Goal: Transaction & Acquisition: Purchase product/service

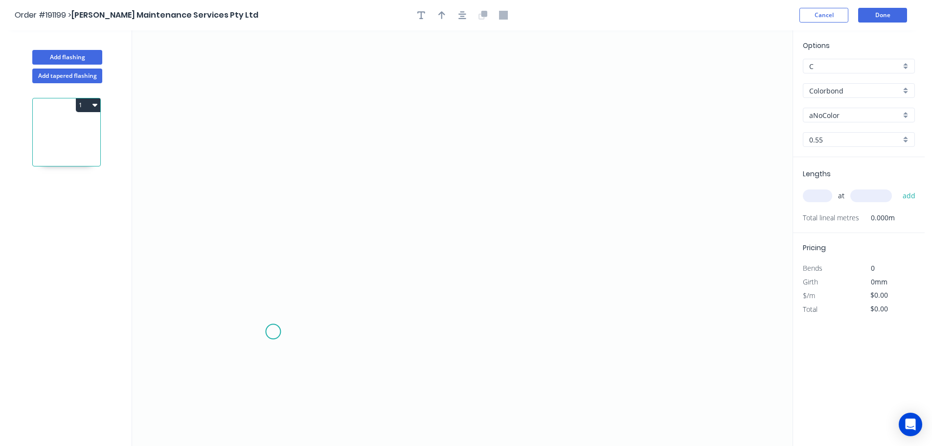
click at [273, 332] on icon "0" at bounding box center [462, 237] width 661 height 415
click at [243, 297] on icon "0" at bounding box center [462, 237] width 661 height 415
click at [273, 270] on icon "0 ?" at bounding box center [462, 237] width 661 height 415
click at [273, 85] on icon at bounding box center [273, 178] width 0 height 187
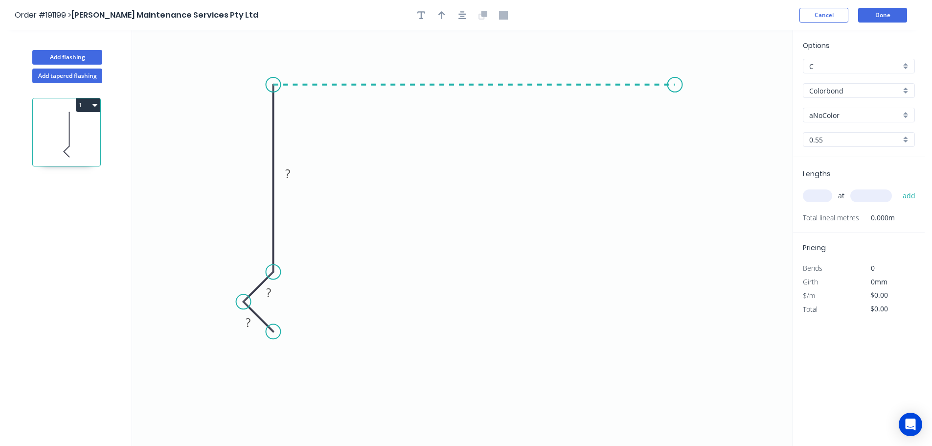
click at [676, 86] on icon "0 ? ? ?" at bounding box center [462, 237] width 661 height 415
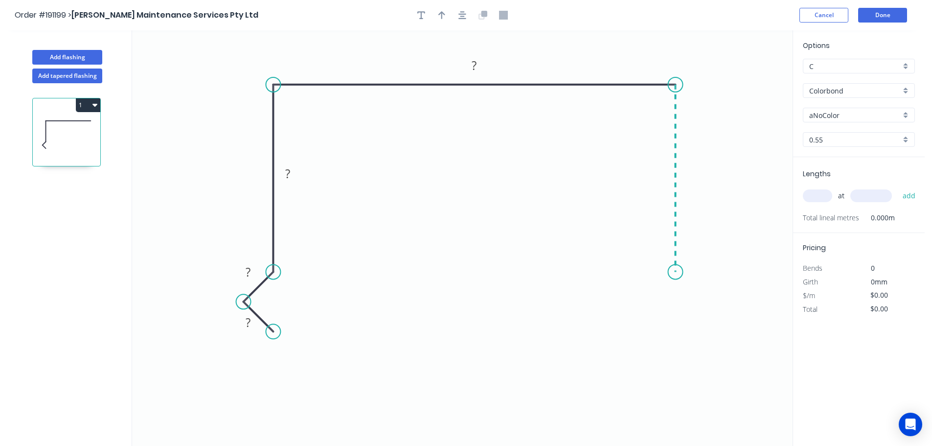
click at [669, 272] on icon "0 ? ? ? ?" at bounding box center [462, 237] width 661 height 415
click at [707, 303] on icon "0 ? ? ? ? ?" at bounding box center [462, 237] width 661 height 415
click at [673, 339] on icon "0 ? ? ? ? ? ?" at bounding box center [462, 237] width 661 height 415
click at [673, 339] on circle at bounding box center [672, 337] width 15 height 15
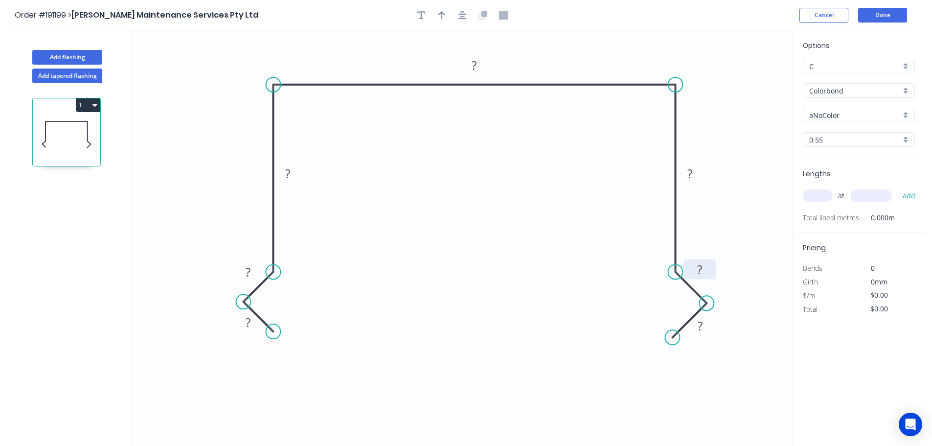
drag, startPoint x: 696, startPoint y: 289, endPoint x: 715, endPoint y: 265, distance: 30.6
click at [715, 265] on rect at bounding box center [700, 269] width 32 height 20
click at [713, 334] on rect at bounding box center [702, 328] width 32 height 20
click at [251, 321] on rect at bounding box center [248, 323] width 20 height 14
click at [475, 282] on icon "0 10 10 86 205 86 10 10" at bounding box center [462, 237] width 661 height 415
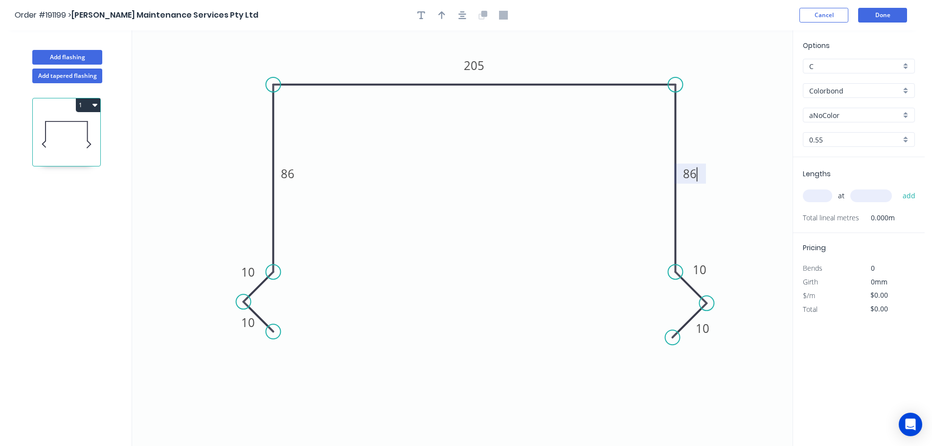
type input "$21.92"
click at [440, 14] on icon "button" at bounding box center [441, 15] width 7 height 8
drag, startPoint x: 744, startPoint y: 79, endPoint x: 562, endPoint y: 62, distance: 182.9
click at [562, 62] on icon at bounding box center [561, 50] width 9 height 31
click at [903, 115] on div "aNoColor" at bounding box center [859, 115] width 112 height 15
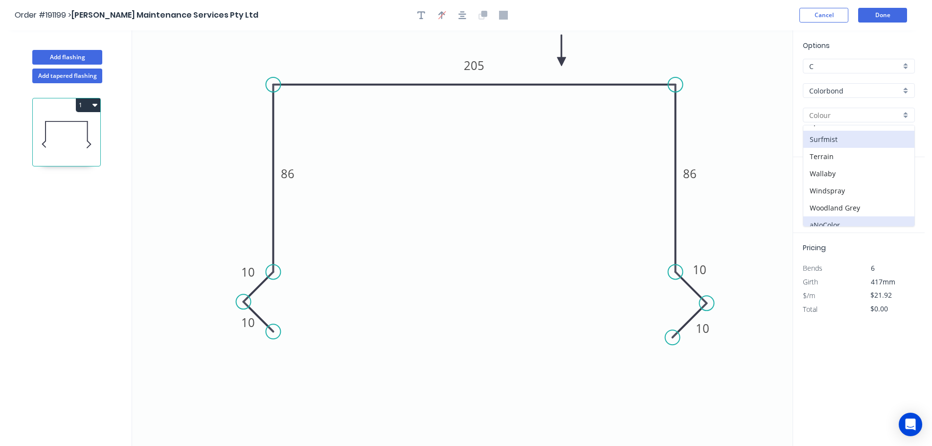
scroll to position [379, 0]
click at [863, 136] on div "Surfmist" at bounding box center [858, 131] width 111 height 17
type input "Surfmist"
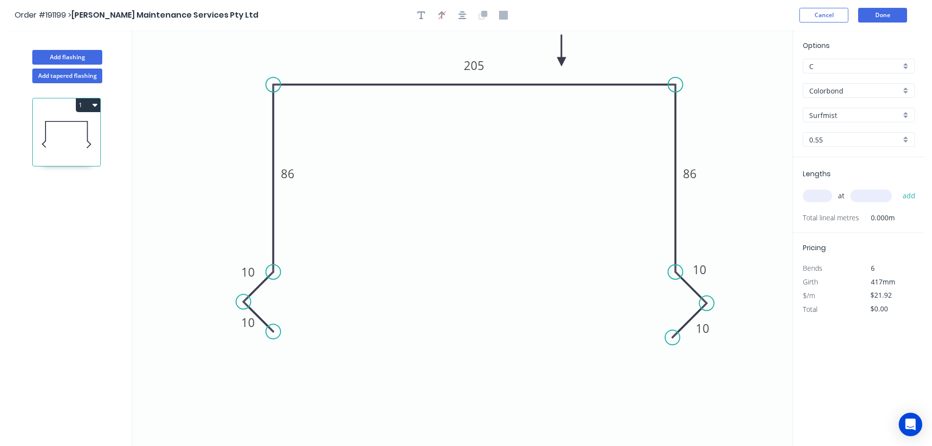
click at [817, 194] on input "text" at bounding box center [817, 195] width 29 height 13
type input "1"
type input "3000"
click at [898, 187] on button "add" at bounding box center [909, 195] width 23 height 17
type input "$65.76"
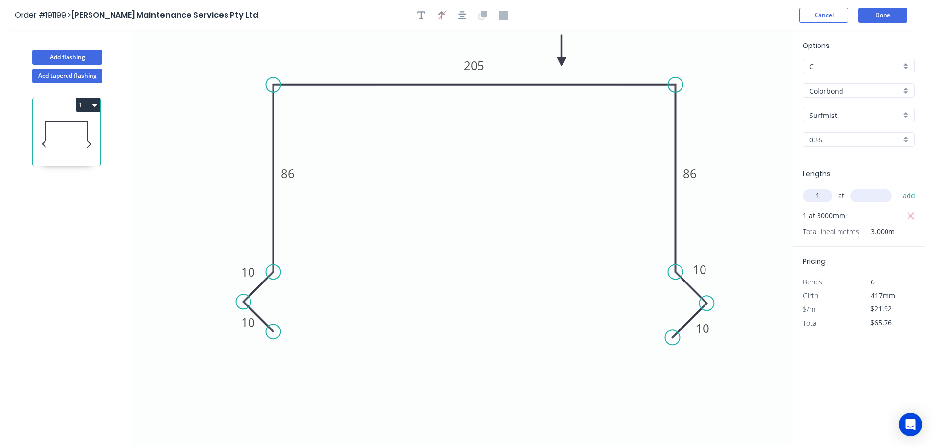
type input "1"
type input "6000"
click at [898, 187] on button "add" at bounding box center [909, 195] width 23 height 17
type input "$197.28"
click at [892, 14] on button "Done" at bounding box center [882, 15] width 49 height 15
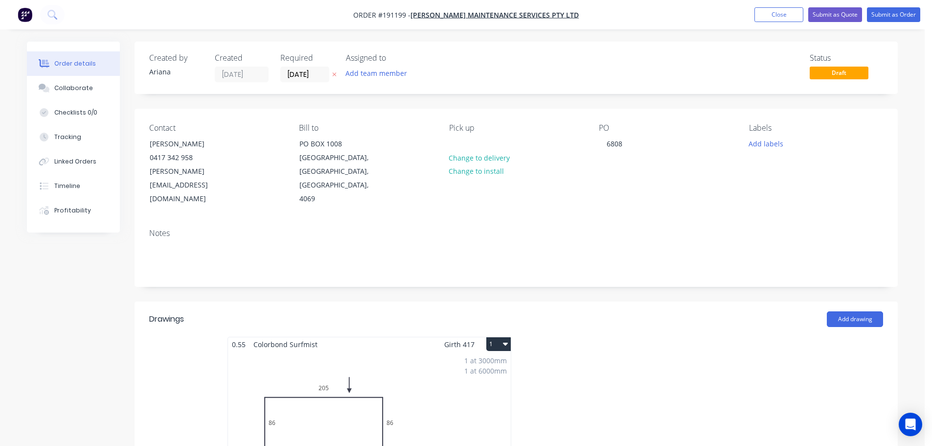
click at [502, 337] on button "1" at bounding box center [498, 344] width 24 height 14
click at [481, 361] on div "Use larger box size" at bounding box center [464, 368] width 75 height 14
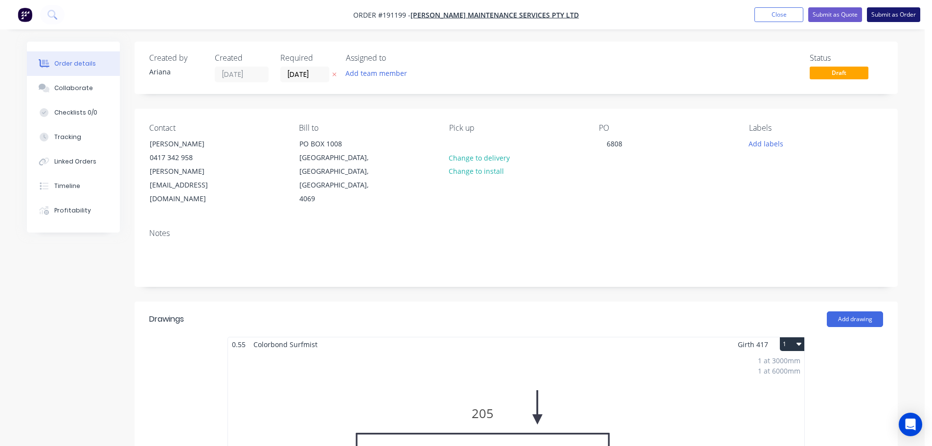
click at [888, 11] on button "Submit as Order" at bounding box center [893, 14] width 53 height 15
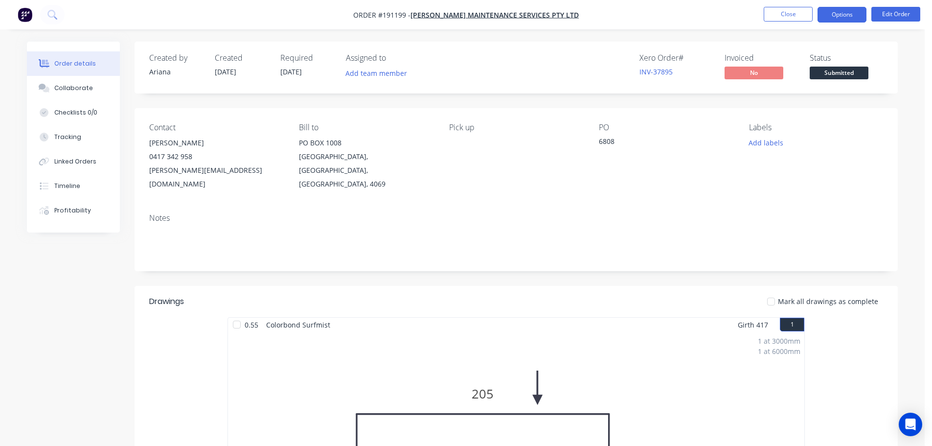
click at [850, 12] on button "Options" at bounding box center [842, 15] width 49 height 16
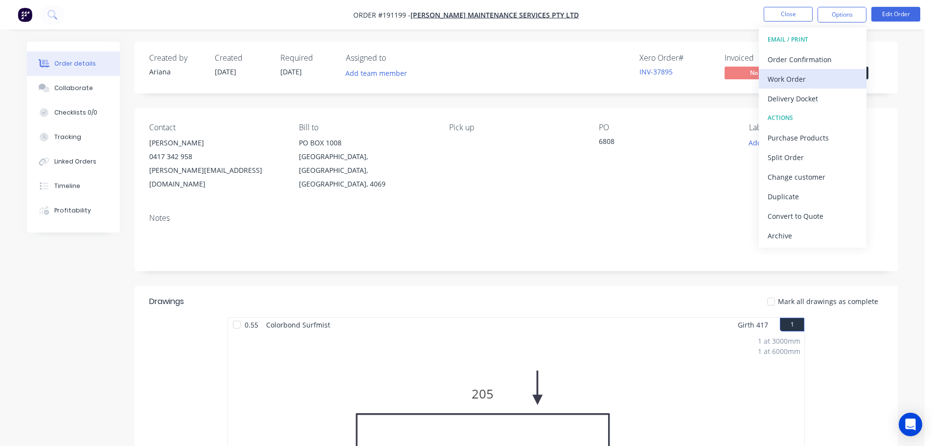
click at [794, 79] on div "Work Order" at bounding box center [813, 79] width 90 height 14
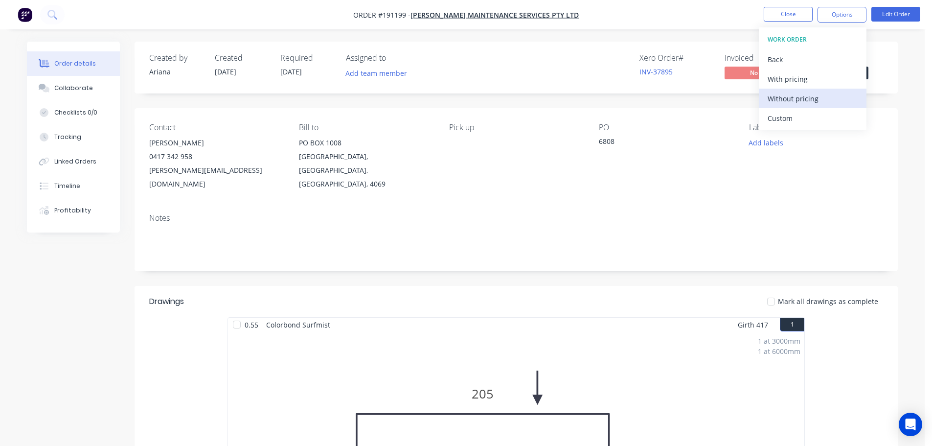
click at [781, 95] on div "Without pricing" at bounding box center [813, 98] width 90 height 14
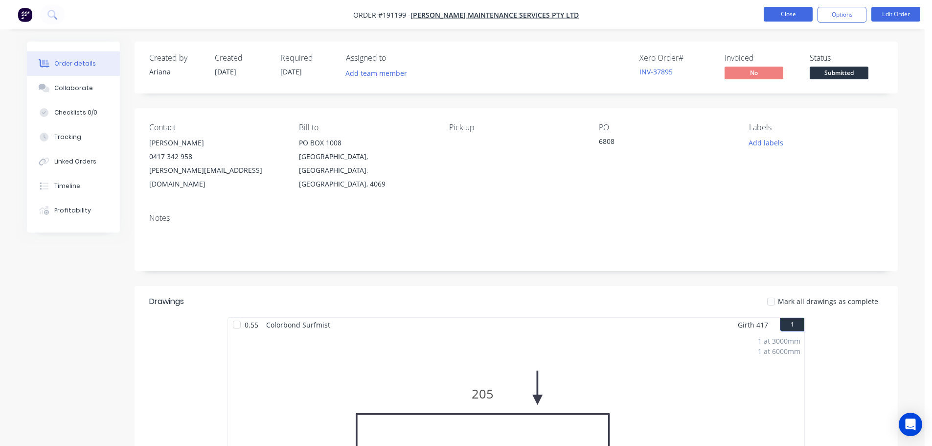
click at [786, 15] on button "Close" at bounding box center [788, 14] width 49 height 15
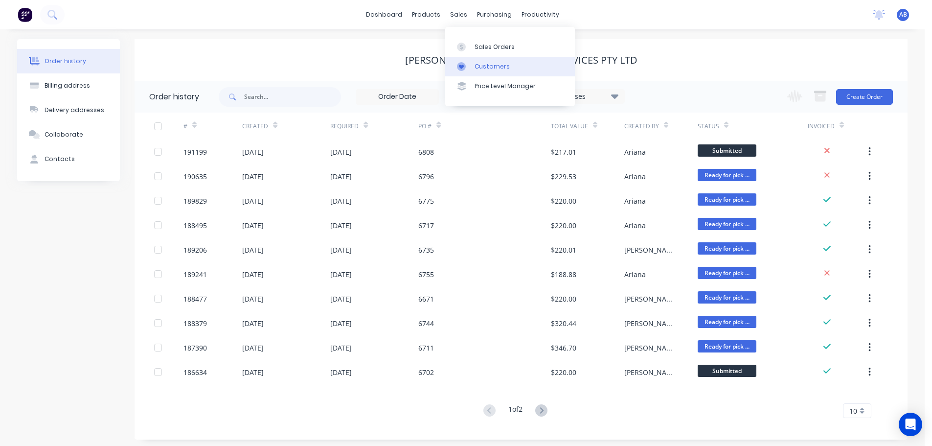
click at [480, 62] on div "Customers" at bounding box center [492, 66] width 35 height 9
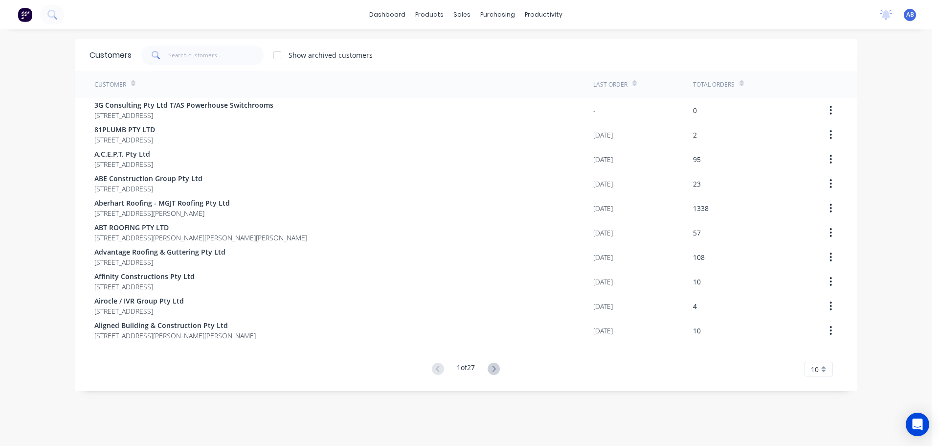
click at [640, 10] on div "dashboard products sales purchasing productivity dashboard products Product Cat…" at bounding box center [466, 14] width 932 height 29
drag, startPoint x: 203, startPoint y: 49, endPoint x: 361, endPoint y: 57, distance: 157.7
click at [204, 50] on input "text" at bounding box center [215, 56] width 95 height 20
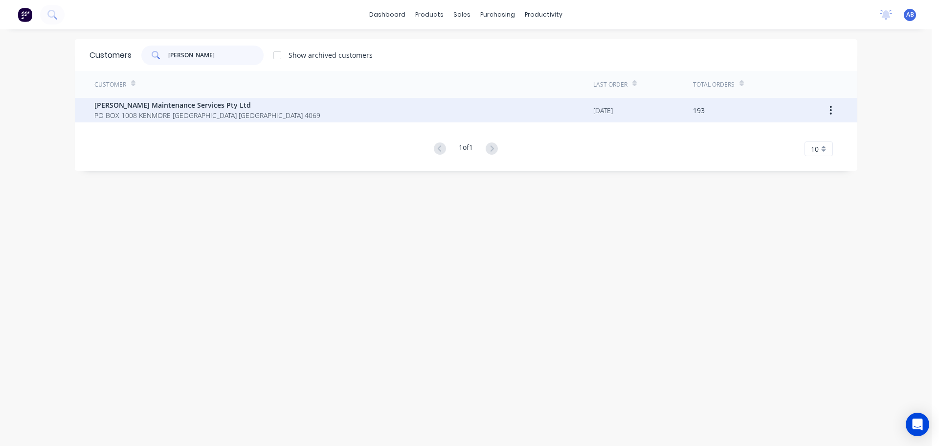
type input "[PERSON_NAME]"
click at [179, 111] on span "PO BOX 1008 KENMORE [GEOGRAPHIC_DATA] [GEOGRAPHIC_DATA] 4069" at bounding box center [207, 115] width 226 height 10
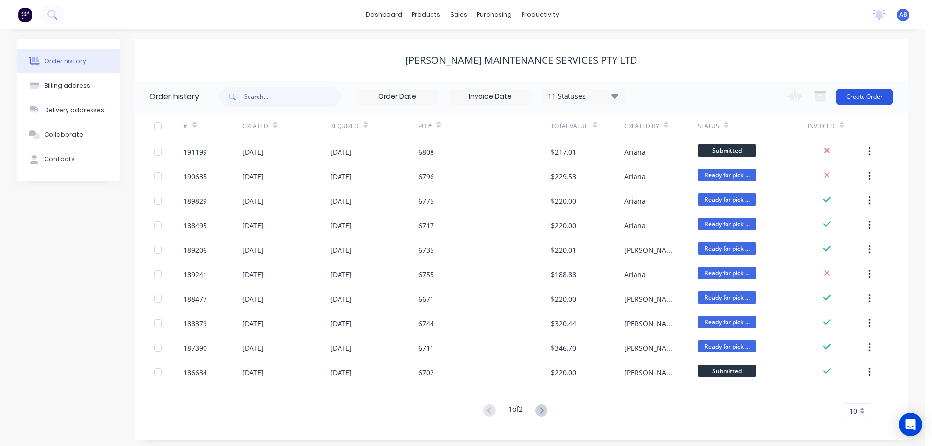
click at [863, 101] on button "Create Order" at bounding box center [864, 97] width 57 height 16
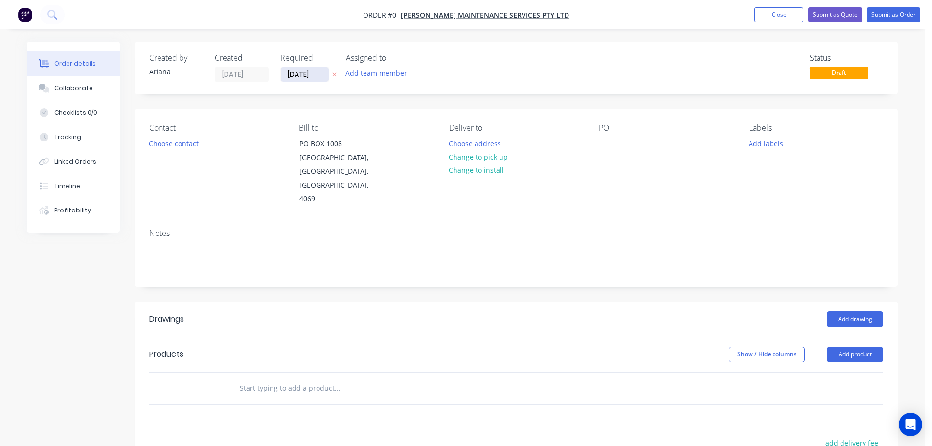
click at [313, 76] on input "[DATE]" at bounding box center [305, 74] width 48 height 15
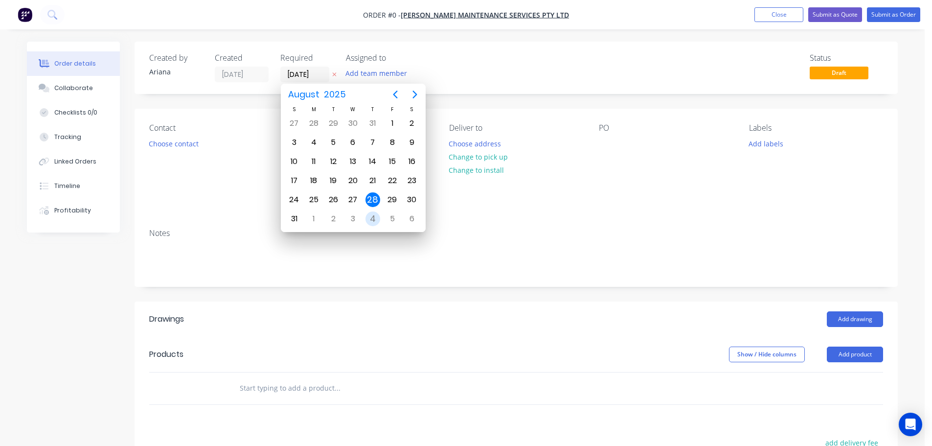
click at [372, 217] on div "4" at bounding box center [372, 218] width 15 height 15
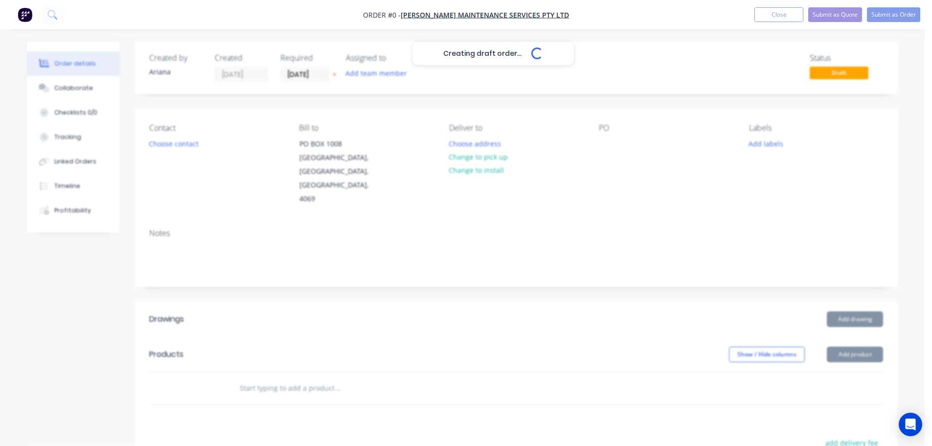
type input "[DATE]"
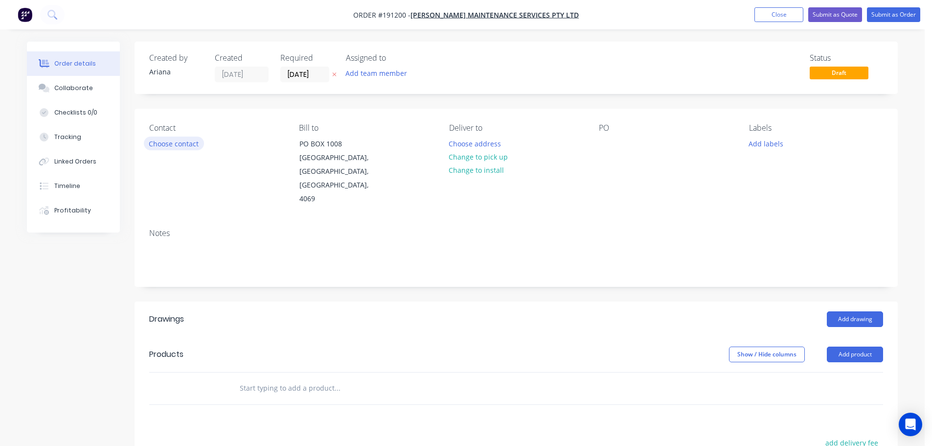
click at [182, 144] on button "Choose contact" at bounding box center [174, 143] width 60 height 13
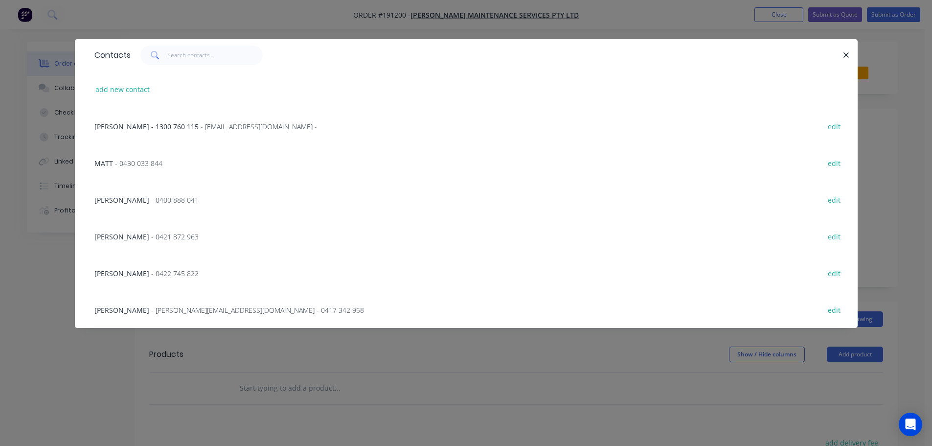
click at [212, 313] on span "- [PERSON_NAME][EMAIL_ADDRESS][DOMAIN_NAME] - 0417 342 958" at bounding box center [257, 309] width 213 height 9
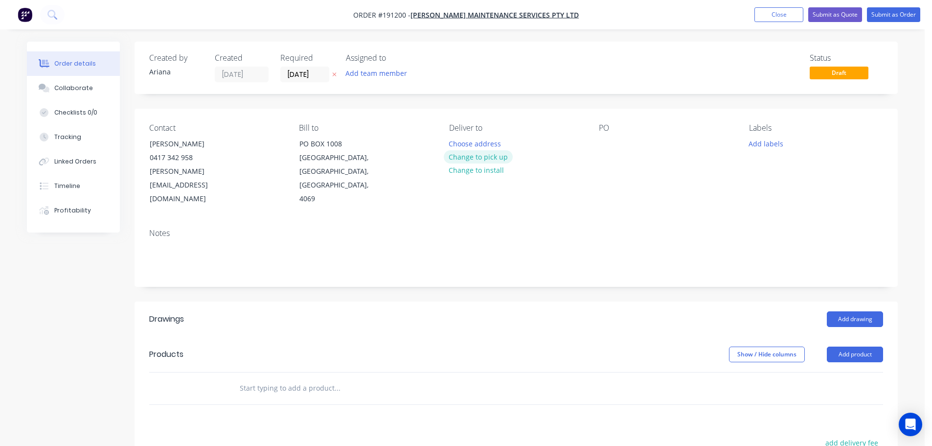
click at [462, 155] on button "Change to pick up" at bounding box center [478, 156] width 69 height 13
click at [609, 145] on div at bounding box center [607, 144] width 16 height 14
click at [636, 169] on div "PO 6809" at bounding box center [666, 164] width 134 height 83
click at [855, 311] on button "Add drawing" at bounding box center [855, 319] width 56 height 16
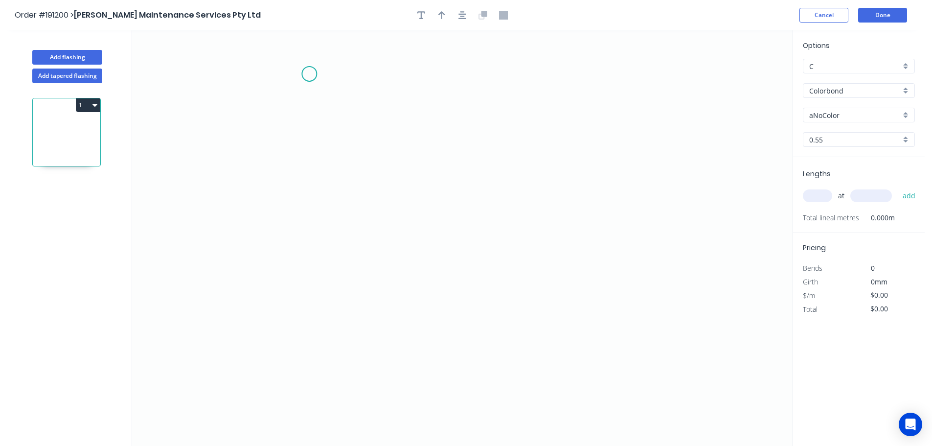
click at [309, 74] on icon "0" at bounding box center [462, 237] width 661 height 415
click at [297, 350] on icon "0" at bounding box center [462, 237] width 661 height 415
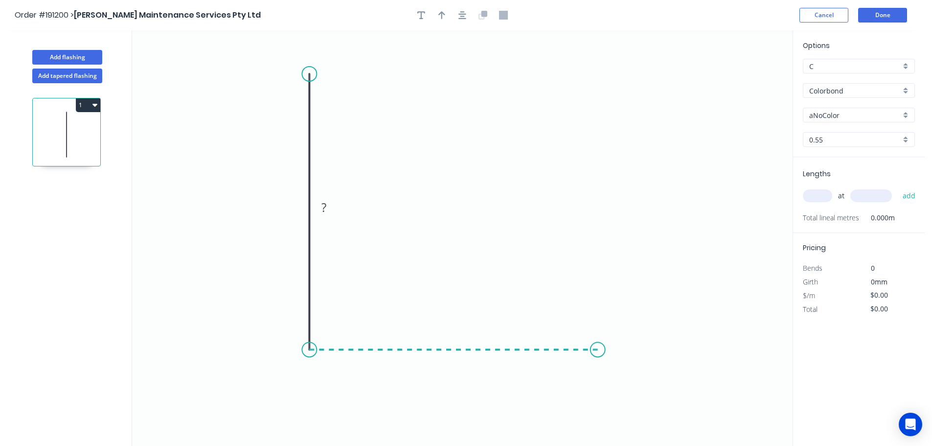
click at [598, 361] on icon "0 ?" at bounding box center [462, 237] width 661 height 415
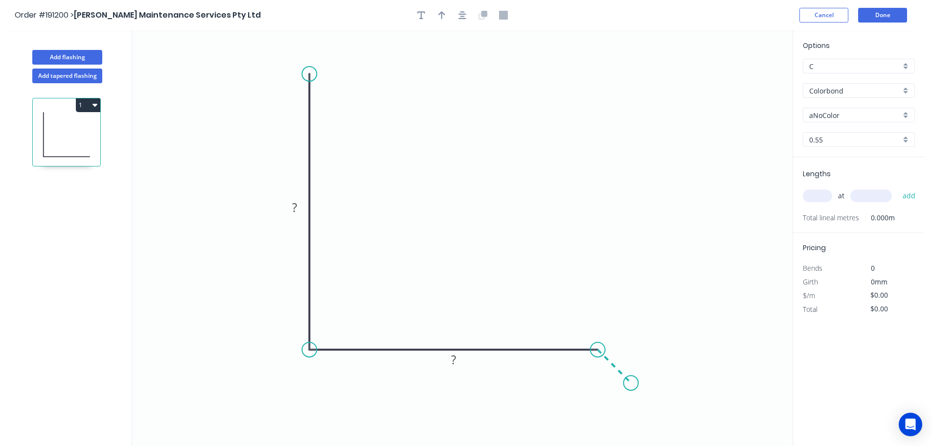
click at [631, 384] on icon "0 ? ?" at bounding box center [462, 237] width 661 height 415
click at [631, 384] on circle at bounding box center [631, 382] width 15 height 15
click at [296, 207] on tspan "?" at bounding box center [294, 207] width 5 height 16
click at [451, 174] on icon "0 540 180 20" at bounding box center [462, 237] width 661 height 415
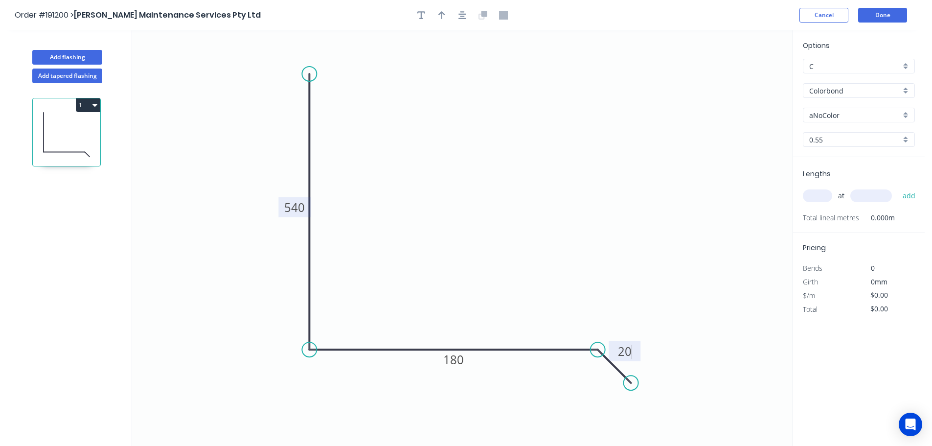
type input "$25.56"
click at [441, 14] on icon "button" at bounding box center [441, 15] width 7 height 8
drag, startPoint x: 742, startPoint y: 79, endPoint x: 472, endPoint y: 183, distance: 290.1
click at [472, 183] on icon at bounding box center [471, 172] width 9 height 31
click at [903, 114] on div "aNoColor" at bounding box center [859, 115] width 112 height 15
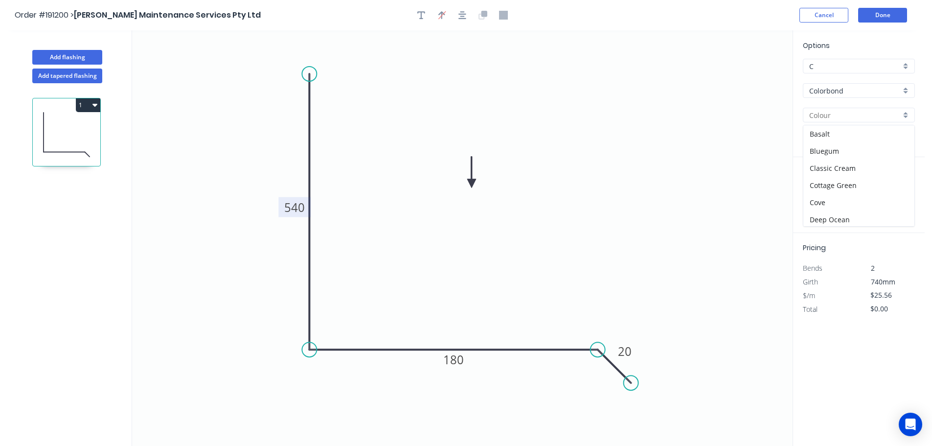
scroll to position [379, 0]
click at [858, 137] on div "Surfmist" at bounding box center [858, 131] width 111 height 17
type input "Surfmist"
click at [823, 194] on input "text" at bounding box center [817, 195] width 29 height 13
type input "1"
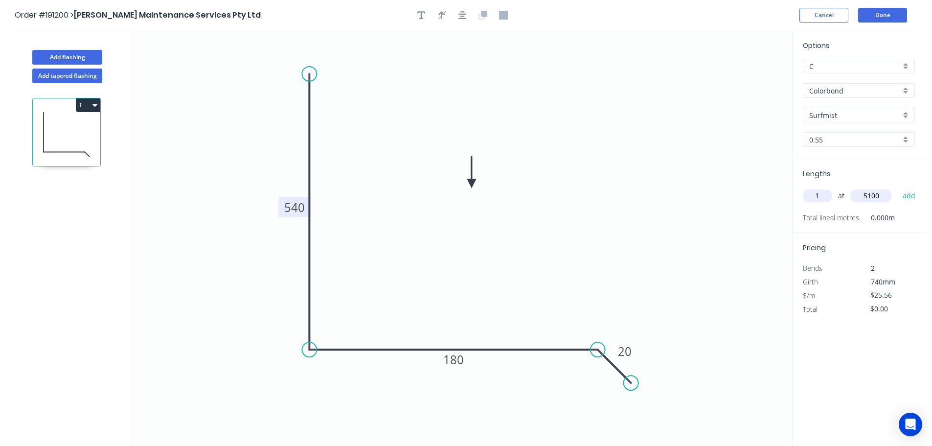
type input "5100"
click at [898, 187] on button "add" at bounding box center [909, 195] width 23 height 17
click at [80, 105] on button "1" at bounding box center [88, 105] width 24 height 14
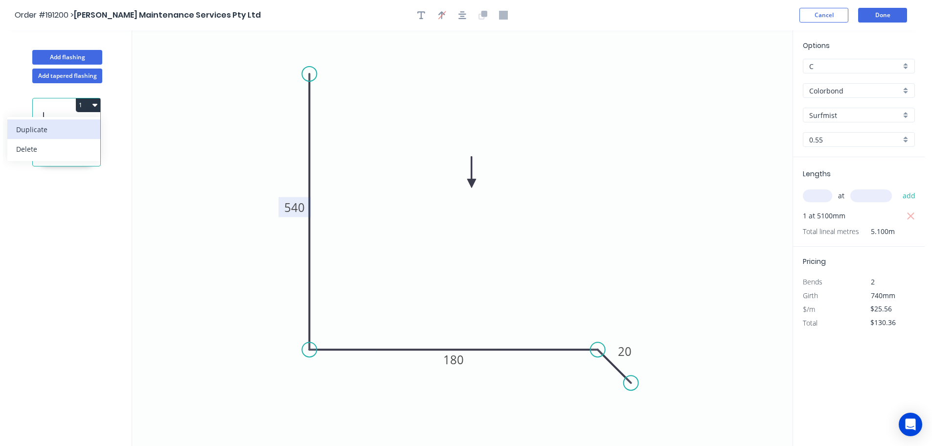
click at [65, 125] on div "Duplicate" at bounding box center [53, 129] width 75 height 14
type input "$0.00"
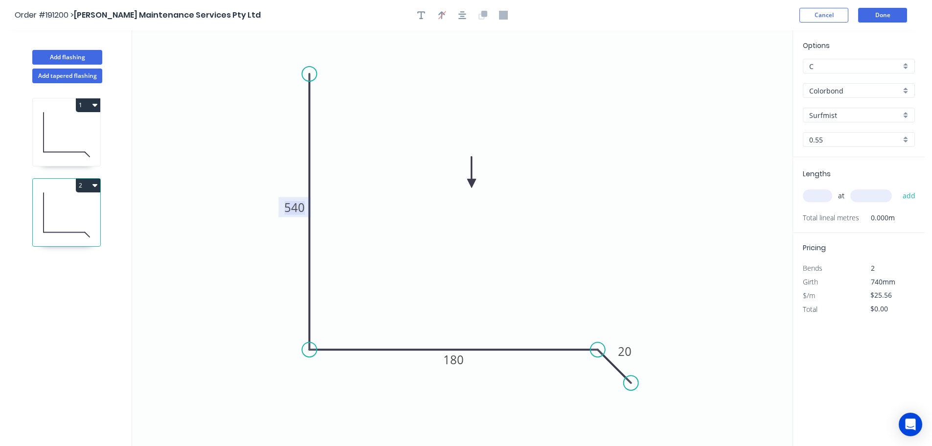
click at [301, 206] on tspan "540" at bounding box center [294, 207] width 21 height 16
click at [347, 206] on icon "0 650 180 20" at bounding box center [462, 237] width 661 height 415
type input "$30.64"
click at [813, 195] on input "text" at bounding box center [817, 195] width 29 height 13
type input "1"
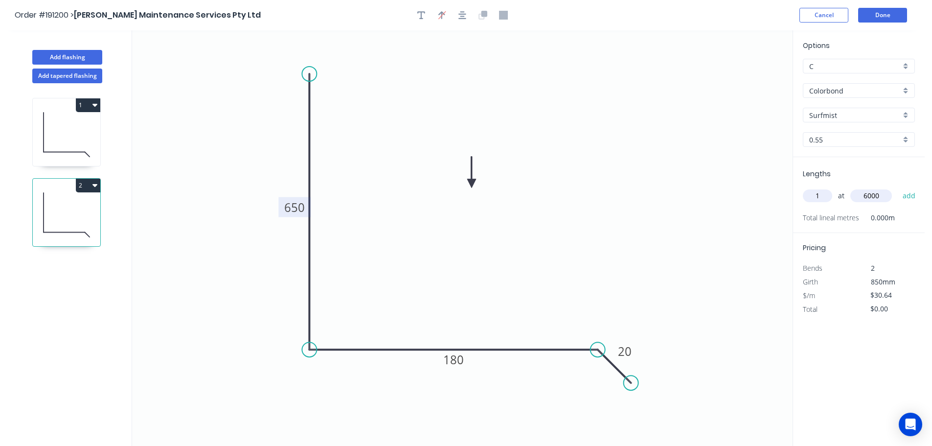
type input "6000"
click at [898, 187] on button "add" at bounding box center [909, 195] width 23 height 17
type input "$183.84"
click at [875, 13] on button "Done" at bounding box center [882, 15] width 49 height 15
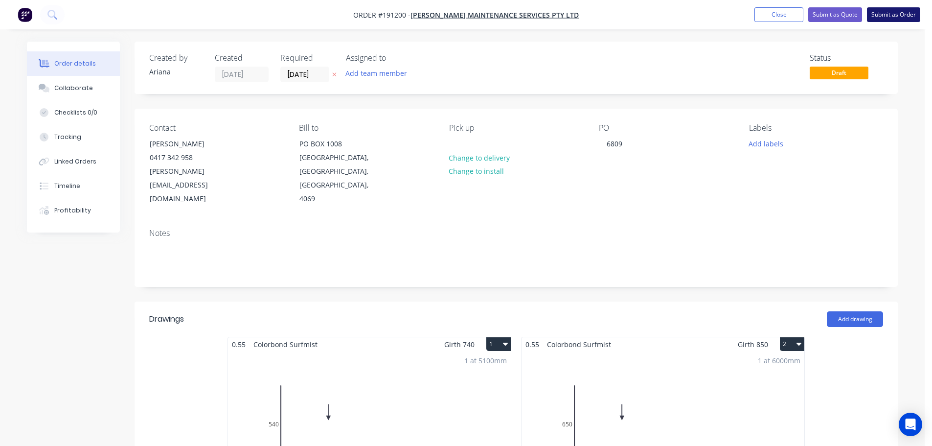
click at [877, 10] on button "Submit as Order" at bounding box center [893, 14] width 53 height 15
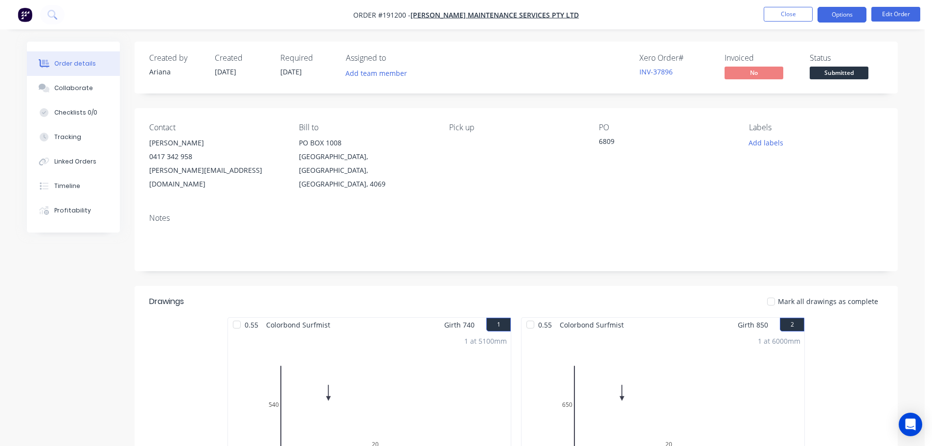
click at [843, 14] on button "Options" at bounding box center [842, 15] width 49 height 16
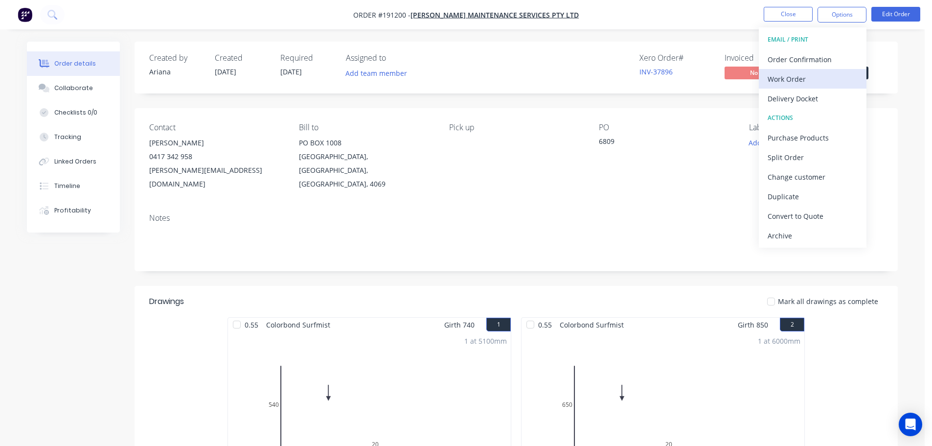
click at [790, 75] on div "Work Order" at bounding box center [813, 79] width 90 height 14
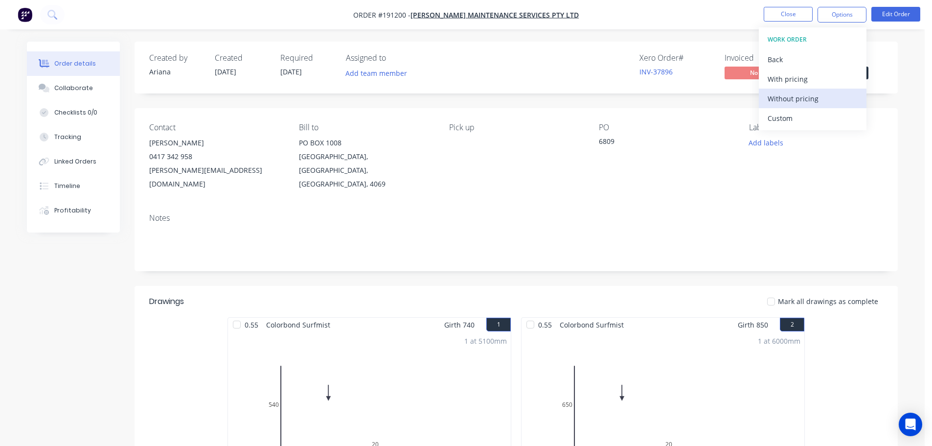
click at [776, 98] on div "Without pricing" at bounding box center [813, 98] width 90 height 14
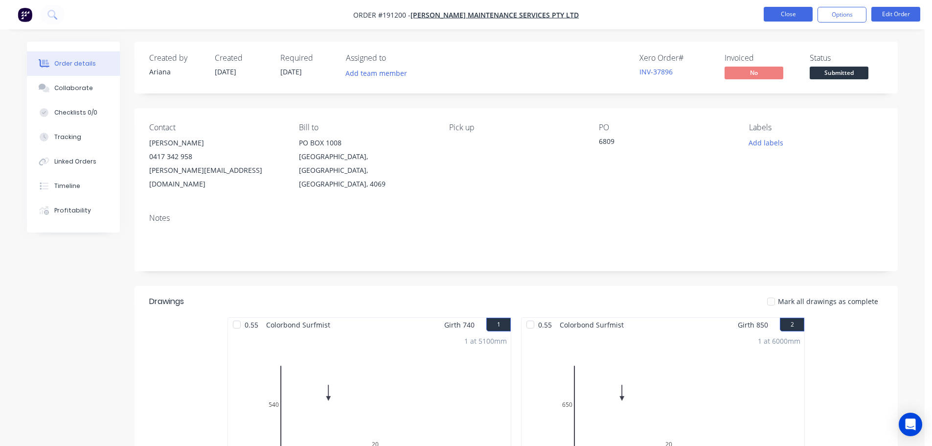
click at [782, 11] on button "Close" at bounding box center [788, 14] width 49 height 15
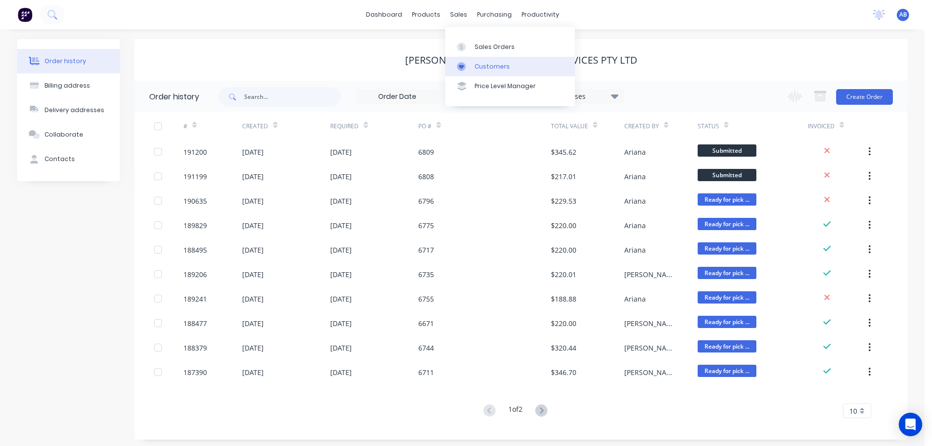
click at [489, 64] on div "Customers" at bounding box center [492, 66] width 35 height 9
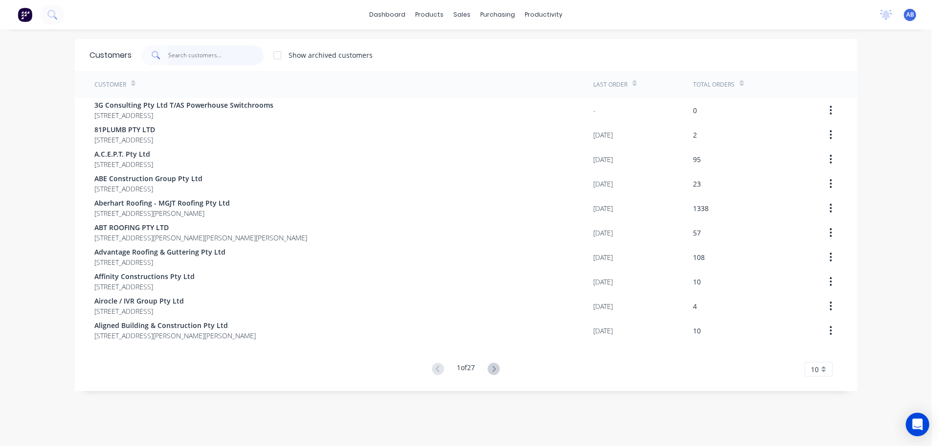
drag, startPoint x: 195, startPoint y: 54, endPoint x: 235, endPoint y: 63, distance: 41.6
click at [195, 54] on input "text" at bounding box center [215, 56] width 95 height 20
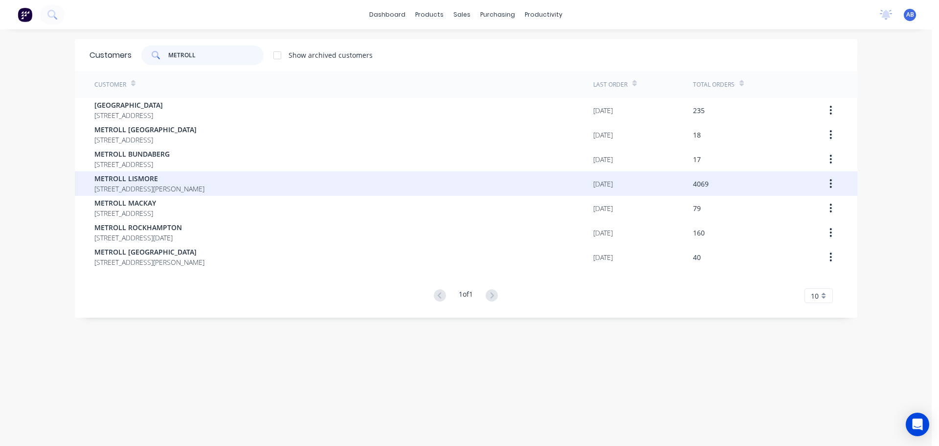
type input "METROLL"
click at [128, 181] on span "METROLL LISMORE" at bounding box center [149, 178] width 110 height 10
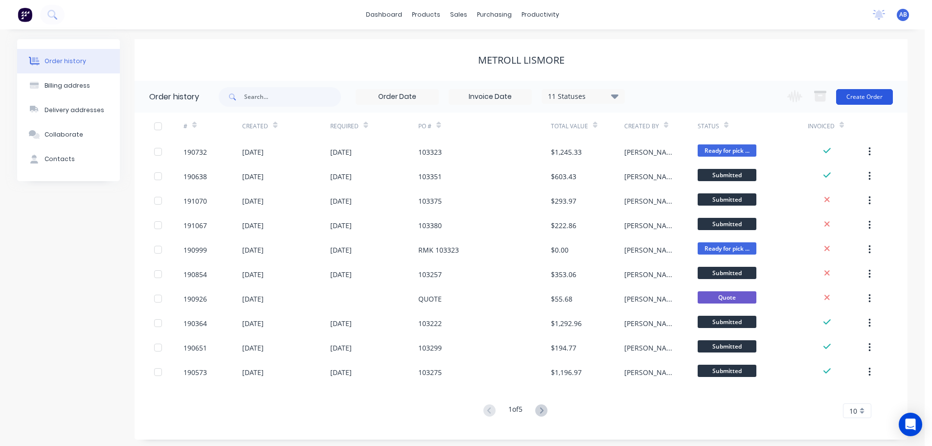
click at [859, 95] on button "Create Order" at bounding box center [864, 97] width 57 height 16
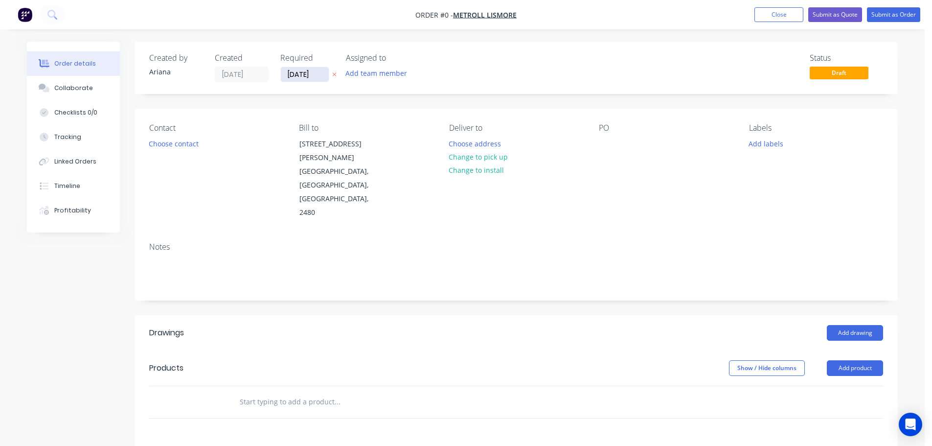
click at [293, 73] on input "[DATE]" at bounding box center [305, 74] width 48 height 15
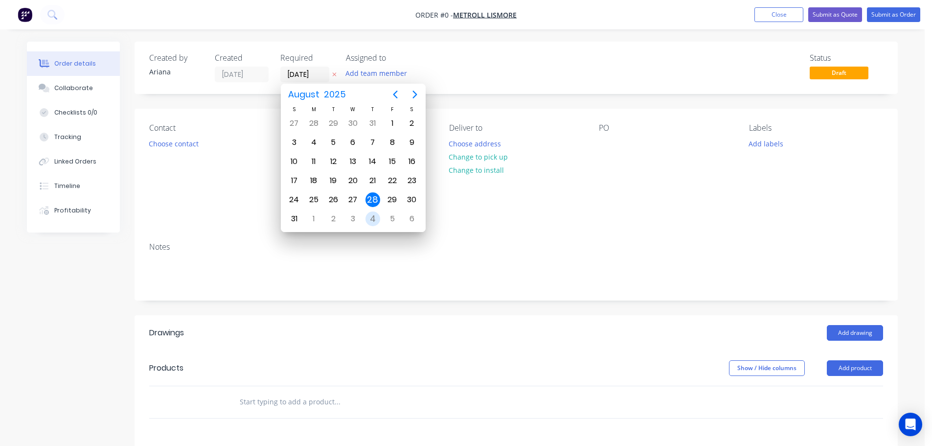
click at [370, 217] on div "4" at bounding box center [372, 218] width 15 height 15
type input "[DATE]"
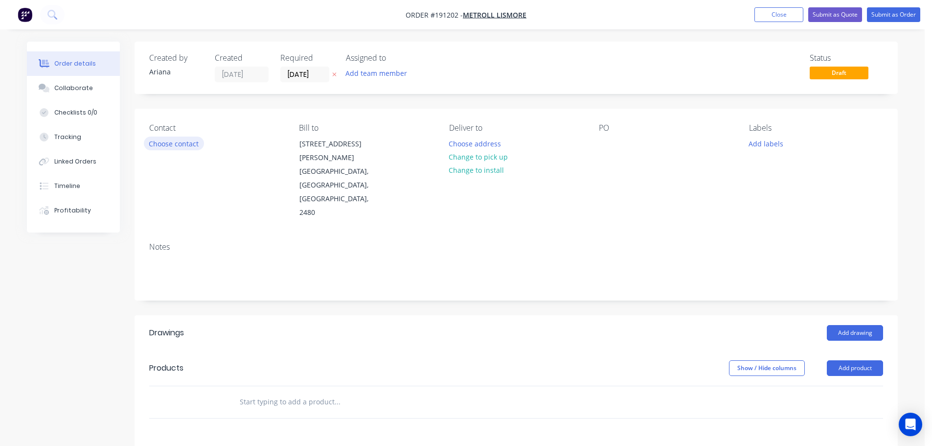
click at [178, 142] on button "Choose contact" at bounding box center [174, 143] width 60 height 13
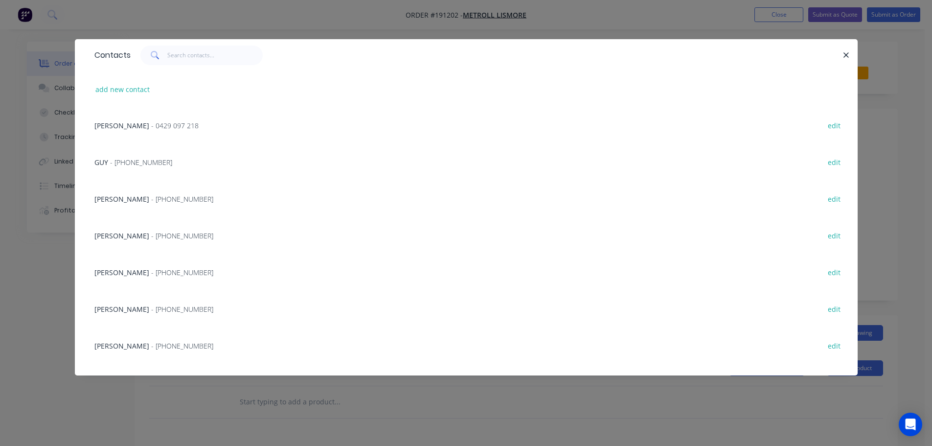
scroll to position [48, 0]
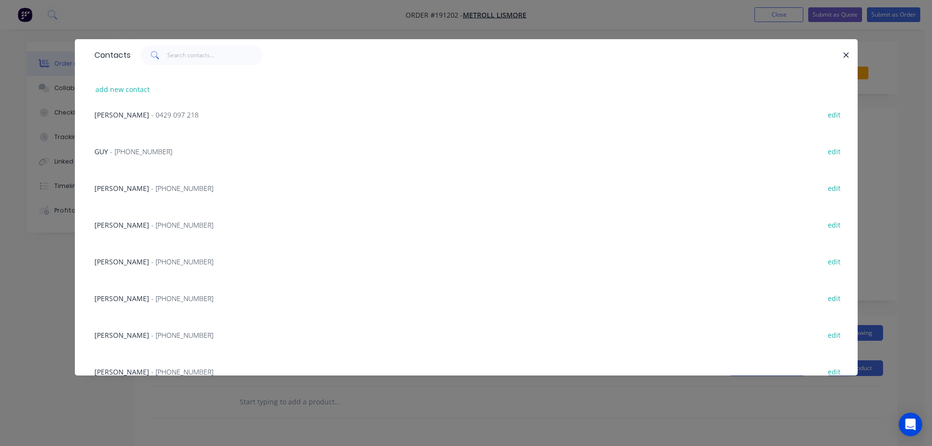
click at [151, 334] on span "- [PHONE_NUMBER]" at bounding box center [182, 334] width 62 height 9
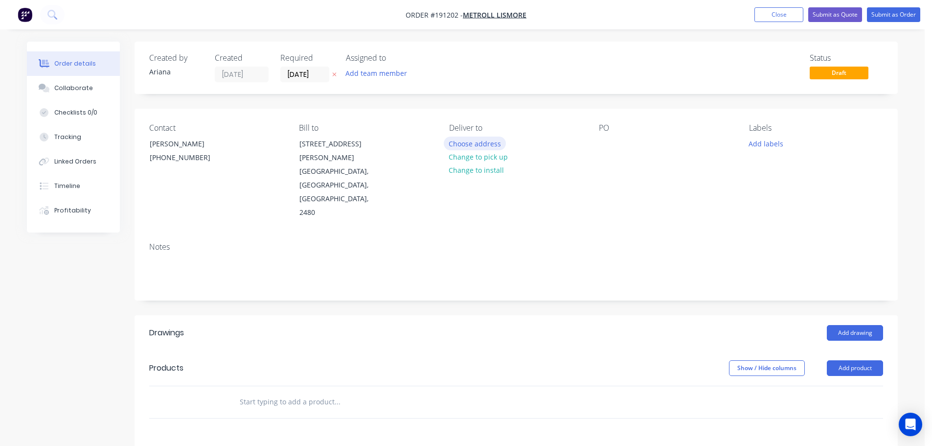
click at [477, 144] on button "Choose address" at bounding box center [475, 143] width 63 height 13
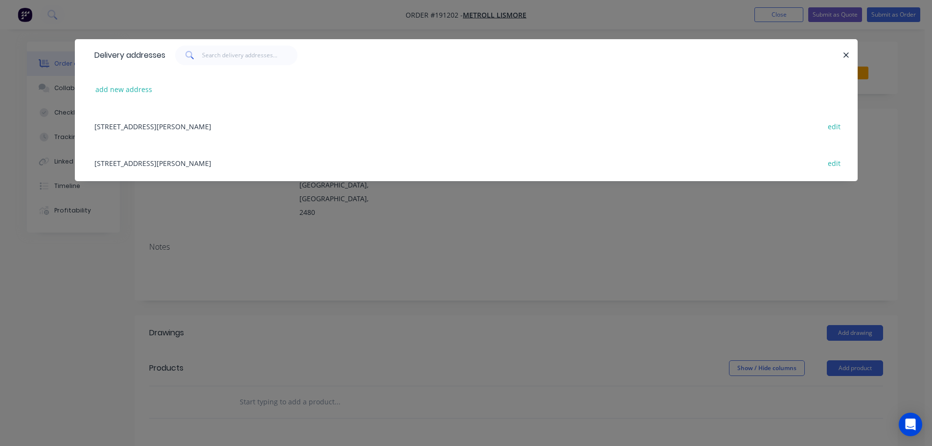
click at [163, 162] on div "[STREET_ADDRESS][PERSON_NAME] edit" at bounding box center [466, 162] width 753 height 37
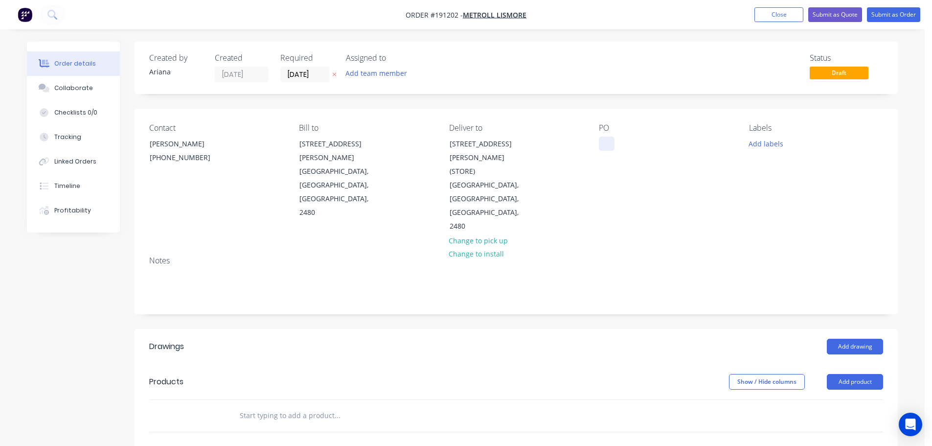
click at [610, 143] on div at bounding box center [607, 144] width 16 height 14
click at [683, 171] on div "PO 103389" at bounding box center [666, 178] width 134 height 110
click at [840, 374] on button "Add product" at bounding box center [855, 382] width 56 height 16
click at [834, 399] on div "Product catalogue" at bounding box center [836, 406] width 75 height 14
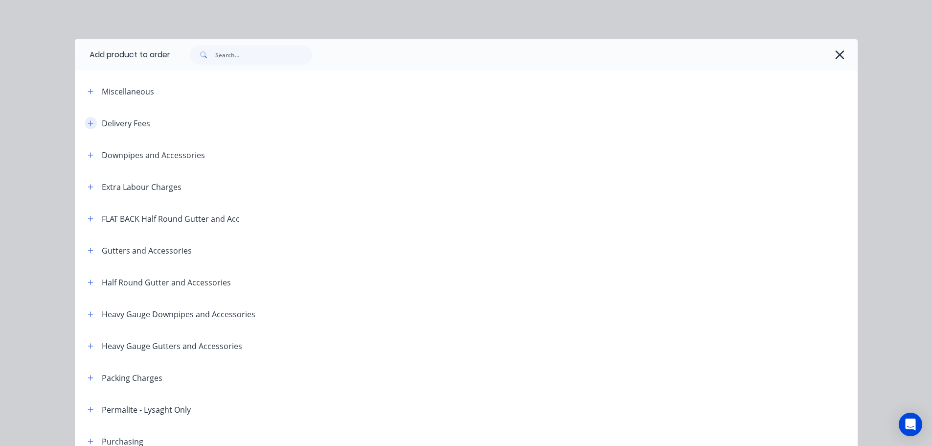
click at [88, 121] on icon "button" at bounding box center [90, 122] width 5 height 5
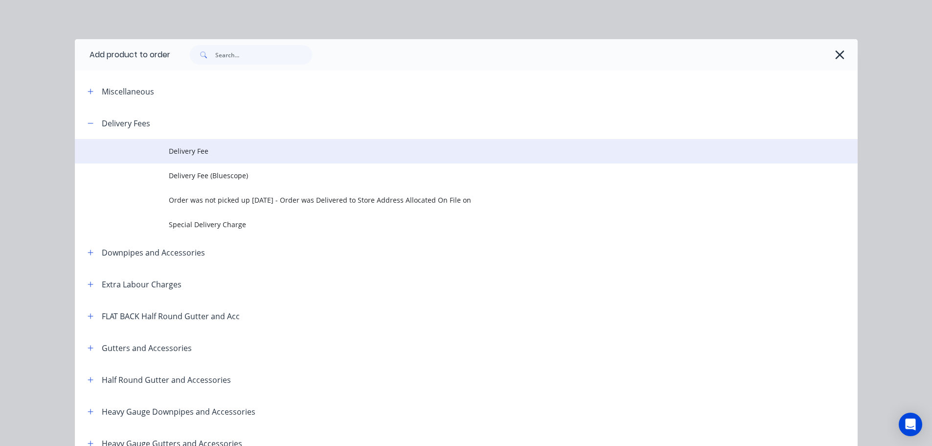
click at [219, 150] on span "Delivery Fee" at bounding box center [444, 151] width 551 height 10
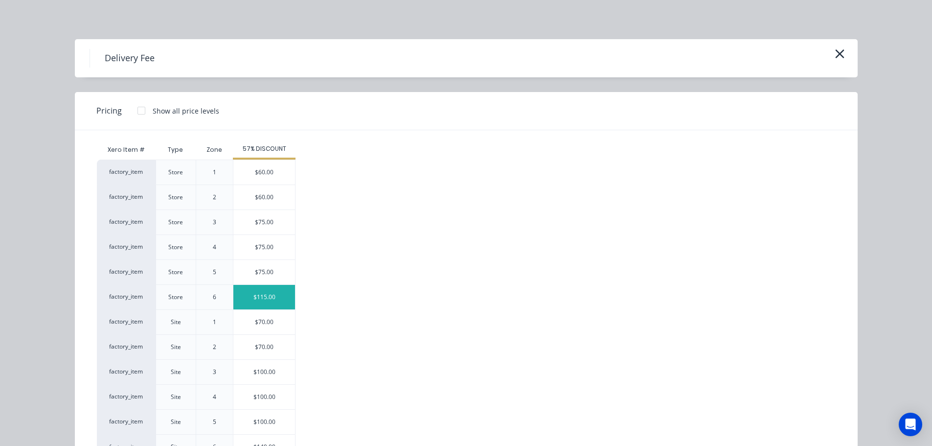
click at [253, 293] on div "$115.00" at bounding box center [264, 297] width 62 height 24
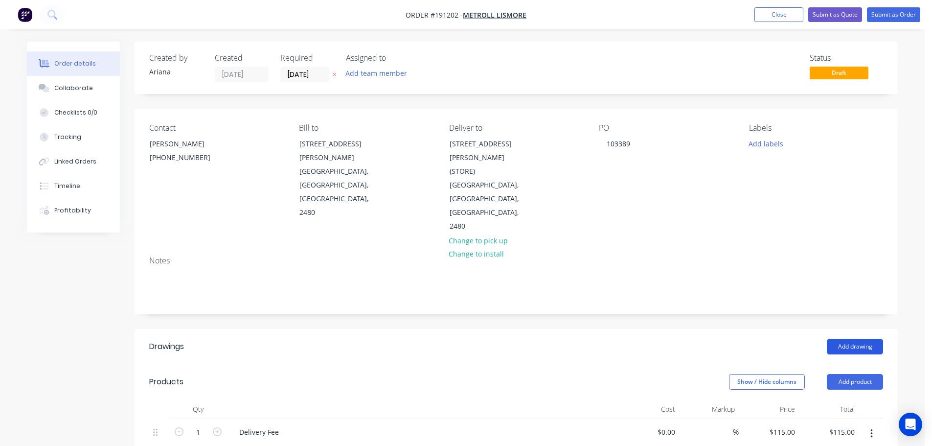
click at [852, 339] on button "Add drawing" at bounding box center [855, 347] width 56 height 16
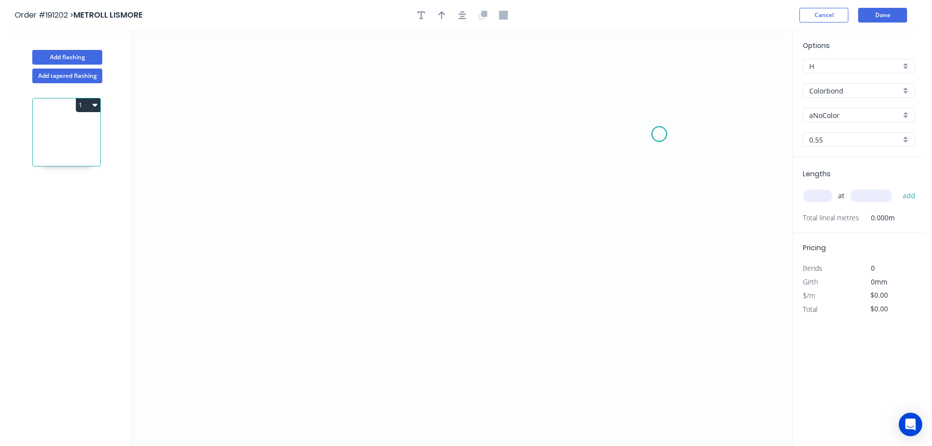
click at [660, 134] on icon "0" at bounding box center [462, 237] width 661 height 415
click at [309, 96] on icon "0" at bounding box center [462, 237] width 661 height 415
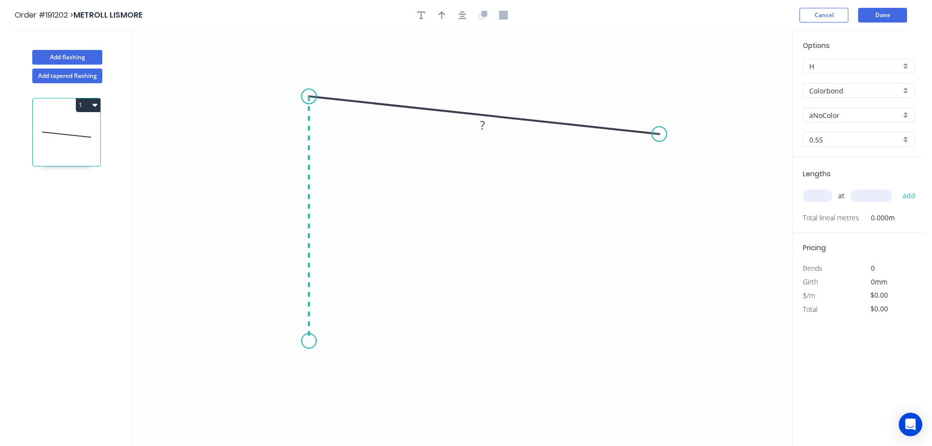
click at [307, 341] on icon "0 ?" at bounding box center [462, 237] width 661 height 415
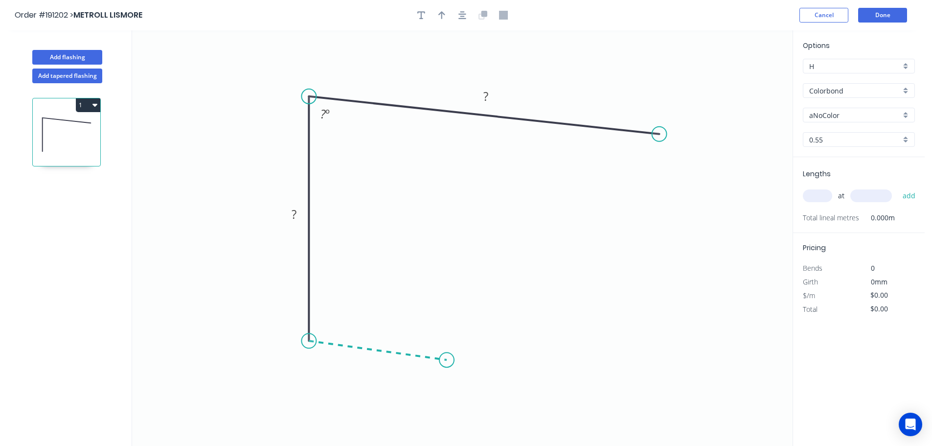
click at [447, 360] on icon "0 ? ? ? º" at bounding box center [462, 237] width 661 height 415
click at [491, 415] on div "Feather" at bounding box center [496, 419] width 98 height 20
click at [482, 388] on div "Flip bend" at bounding box center [496, 388] width 98 height 20
drag, startPoint x: 452, startPoint y: 333, endPoint x: 509, endPoint y: 338, distance: 57.0
click at [509, 338] on rect at bounding box center [494, 338] width 38 height 20
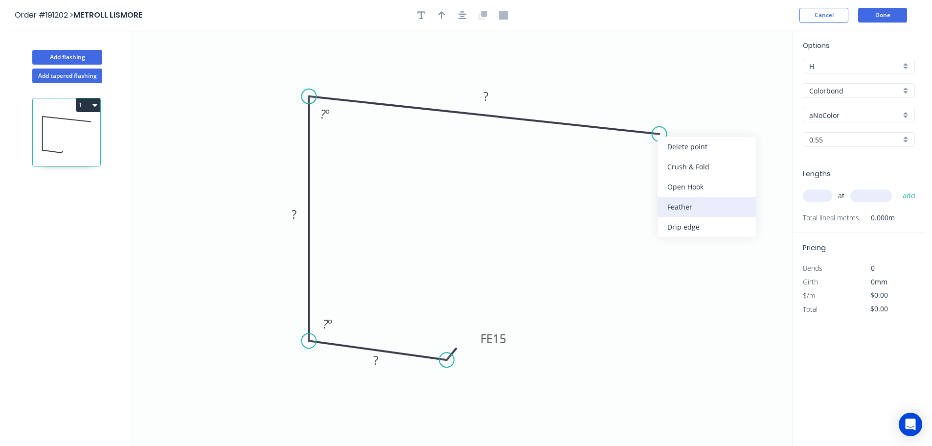
click at [701, 205] on div "Feather" at bounding box center [707, 207] width 98 height 20
drag, startPoint x: 687, startPoint y: 109, endPoint x: 717, endPoint y: 171, distance: 68.9
click at [717, 171] on rect at bounding box center [704, 172] width 38 height 20
click at [378, 364] on tspan "?" at bounding box center [375, 360] width 5 height 16
type input "$13.61"
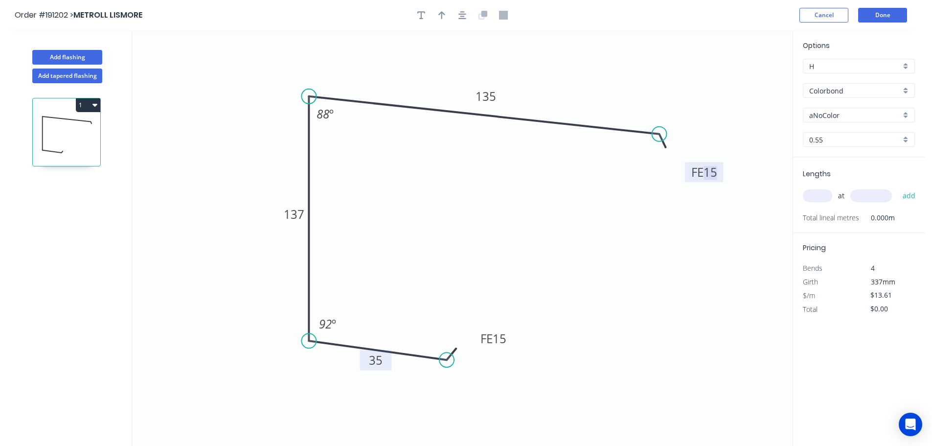
click at [592, 227] on icon "0 FE 15 35 137 FE 15 135 88 º 92 º" at bounding box center [462, 237] width 661 height 415
click at [442, 12] on icon "button" at bounding box center [441, 15] width 7 height 8
drag, startPoint x: 696, startPoint y: 85, endPoint x: 565, endPoint y: 72, distance: 132.3
click at [565, 72] on icon at bounding box center [564, 60] width 9 height 31
click at [906, 114] on div "aNoColor" at bounding box center [859, 115] width 112 height 15
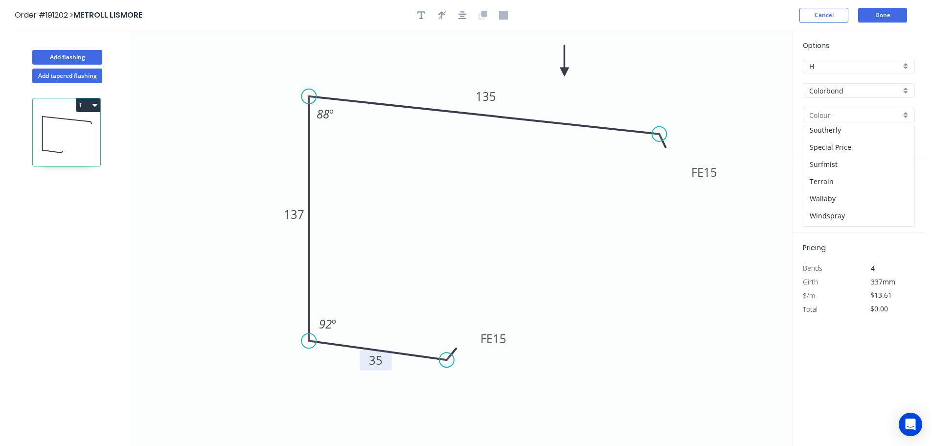
scroll to position [379, 0]
click at [862, 133] on div "Surfmist" at bounding box center [858, 131] width 111 height 17
type input "Surfmist"
click at [908, 141] on div "0.55" at bounding box center [859, 139] width 112 height 15
click at [827, 191] on div "1.2" at bounding box center [858, 192] width 111 height 17
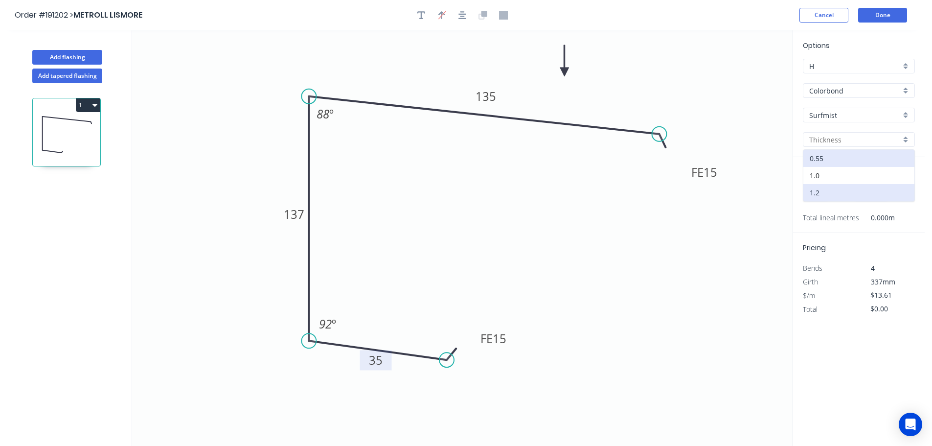
type input "1.2"
type input "$27.24"
click at [818, 198] on input "text" at bounding box center [817, 195] width 29 height 13
type input "2"
type input "5500"
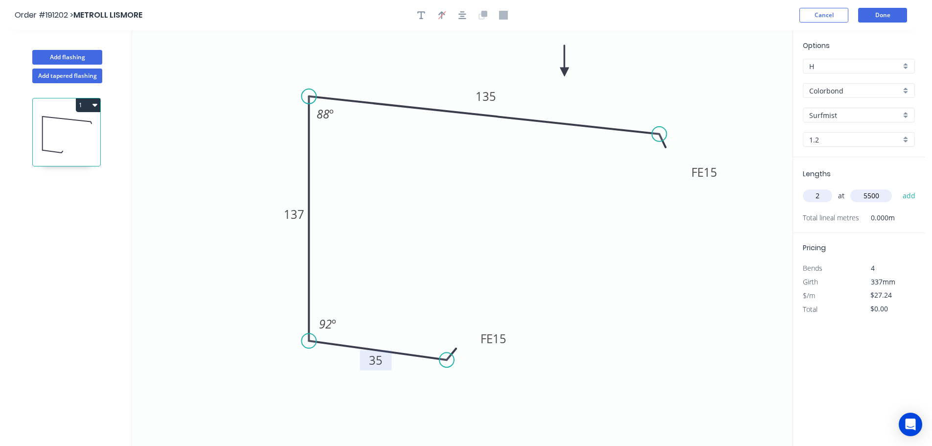
click at [898, 187] on button "add" at bounding box center [909, 195] width 23 height 17
type input "$299.64"
click at [888, 17] on button "Done" at bounding box center [882, 15] width 49 height 15
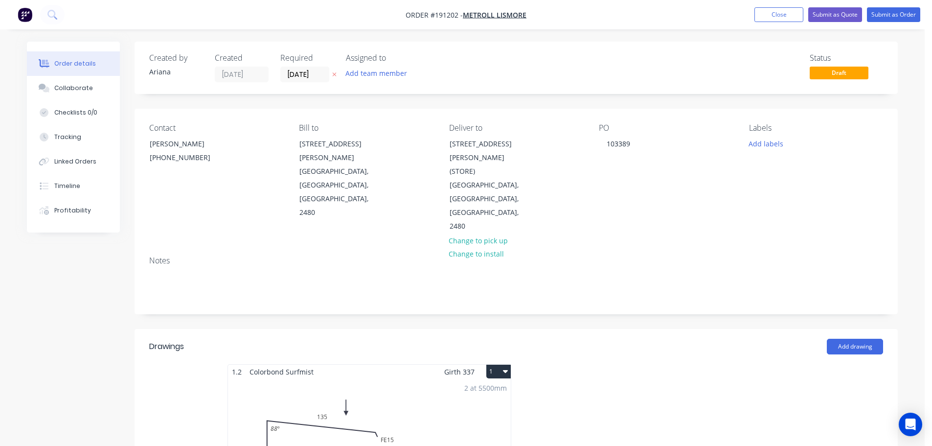
click at [498, 365] on button "1" at bounding box center [498, 372] width 24 height 14
click at [482, 388] on div "Use larger box size" at bounding box center [464, 395] width 75 height 14
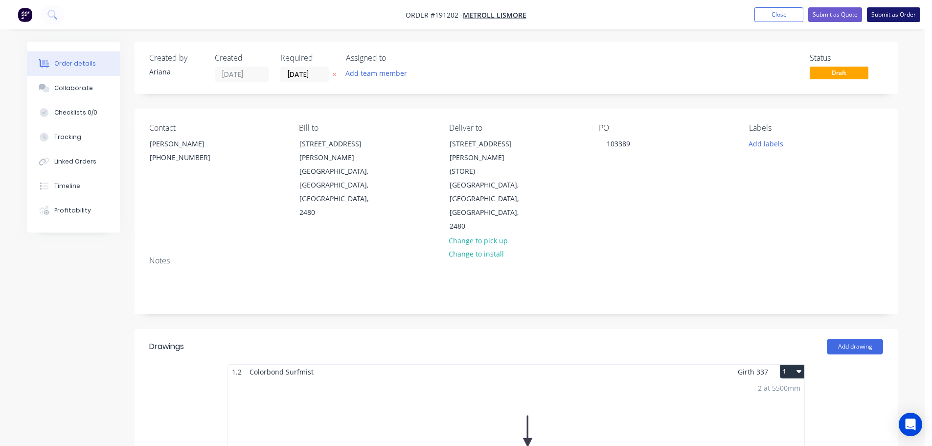
click at [896, 15] on button "Submit as Order" at bounding box center [893, 14] width 53 height 15
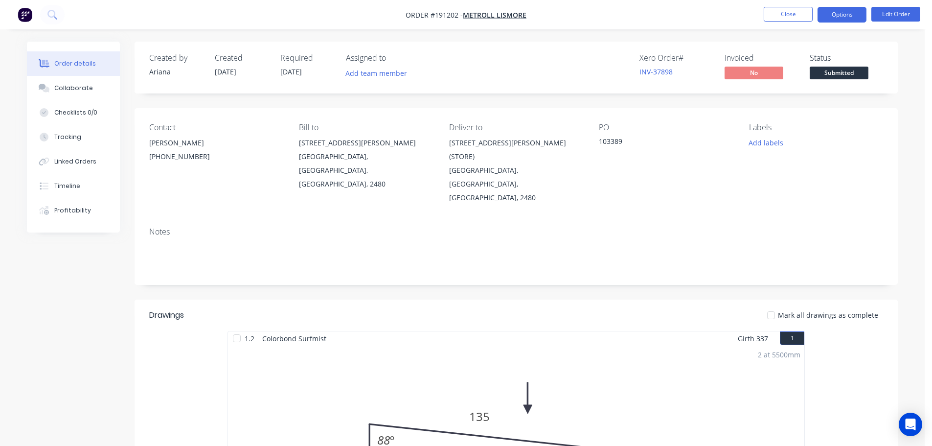
click at [847, 15] on button "Options" at bounding box center [842, 15] width 49 height 16
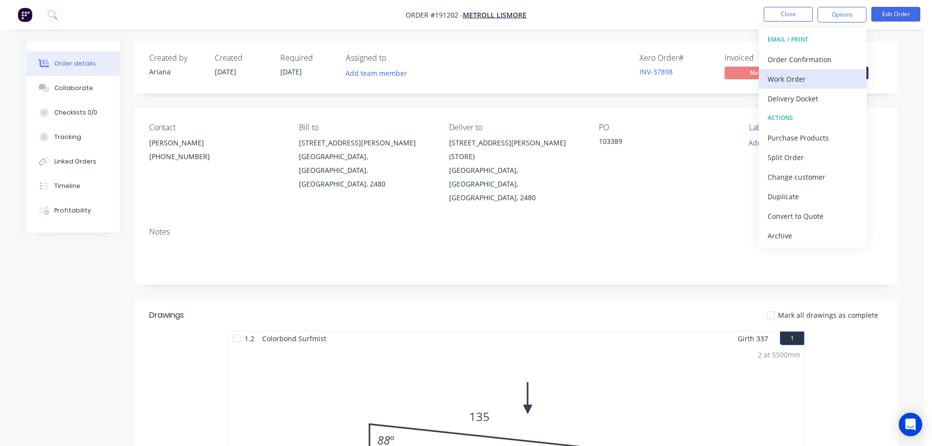
click at [790, 75] on div "Work Order" at bounding box center [813, 79] width 90 height 14
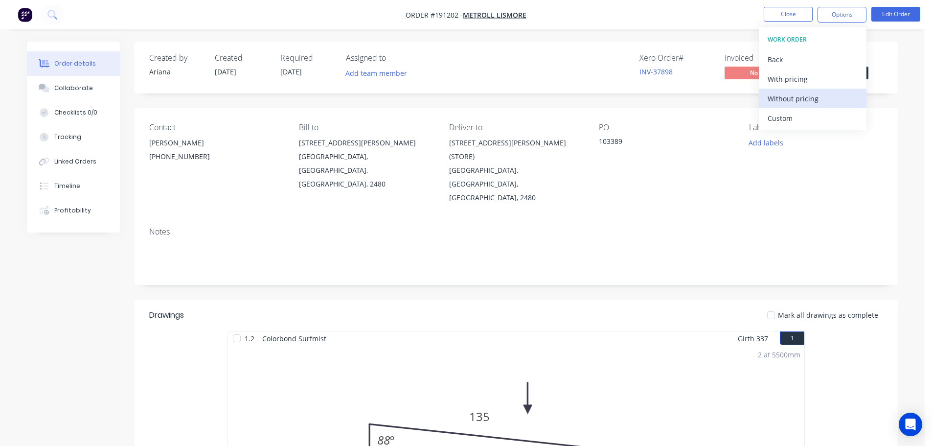
click at [780, 97] on div "Without pricing" at bounding box center [813, 98] width 90 height 14
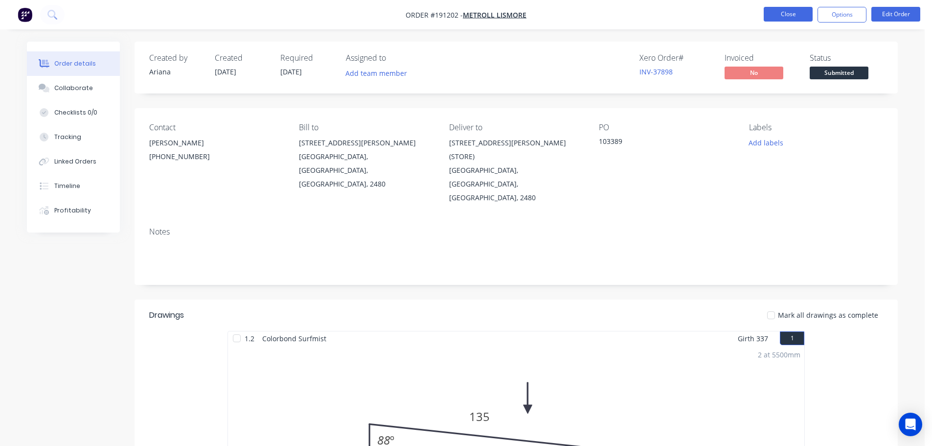
click at [788, 10] on button "Close" at bounding box center [788, 14] width 49 height 15
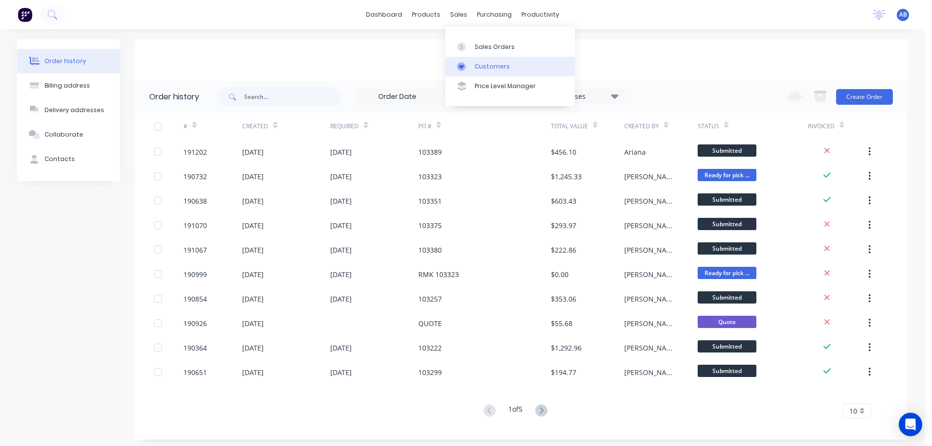
click at [484, 67] on div "Customers" at bounding box center [492, 66] width 35 height 9
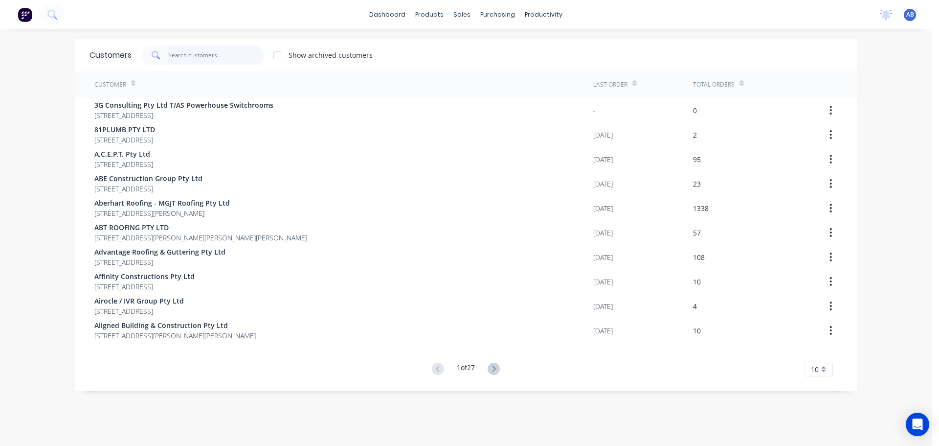
drag, startPoint x: 189, startPoint y: 56, endPoint x: 294, endPoint y: 45, distance: 105.3
click at [190, 55] on input "text" at bounding box center [215, 56] width 95 height 20
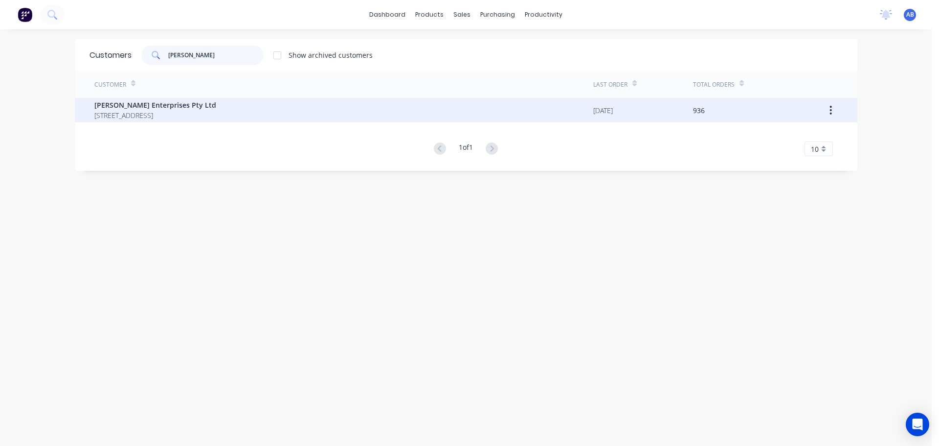
type input "[PERSON_NAME]"
click at [130, 113] on span "[STREET_ADDRESS]" at bounding box center [155, 115] width 122 height 10
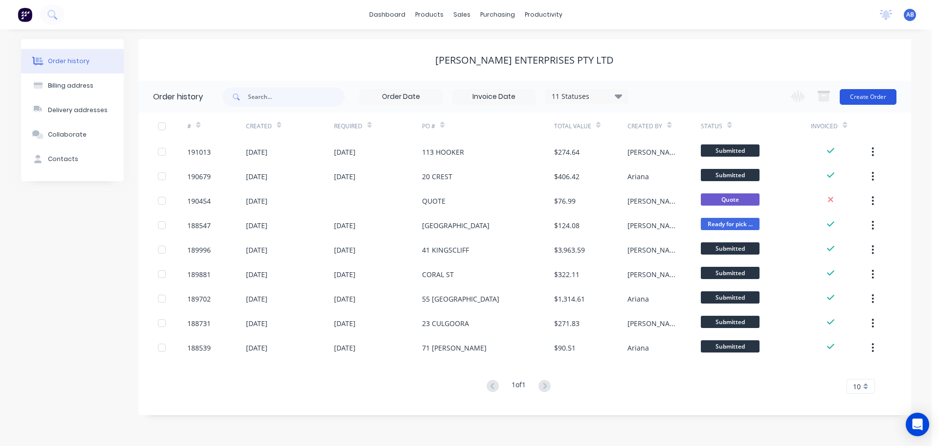
click at [864, 96] on button "Create Order" at bounding box center [868, 97] width 57 height 16
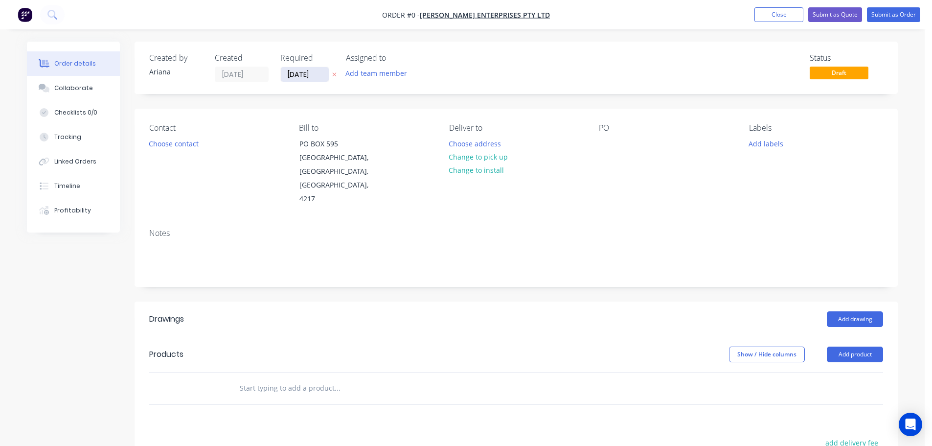
click at [305, 77] on input "[DATE]" at bounding box center [305, 74] width 48 height 15
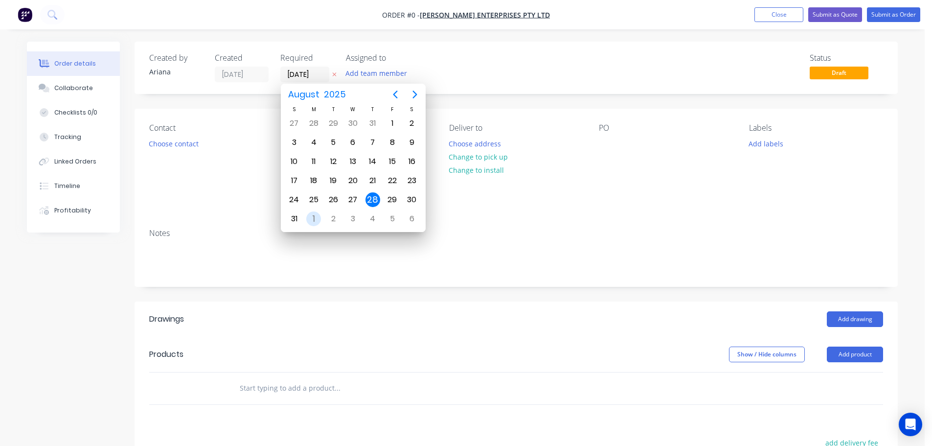
click at [310, 217] on div "1" at bounding box center [313, 218] width 15 height 15
type input "[DATE]"
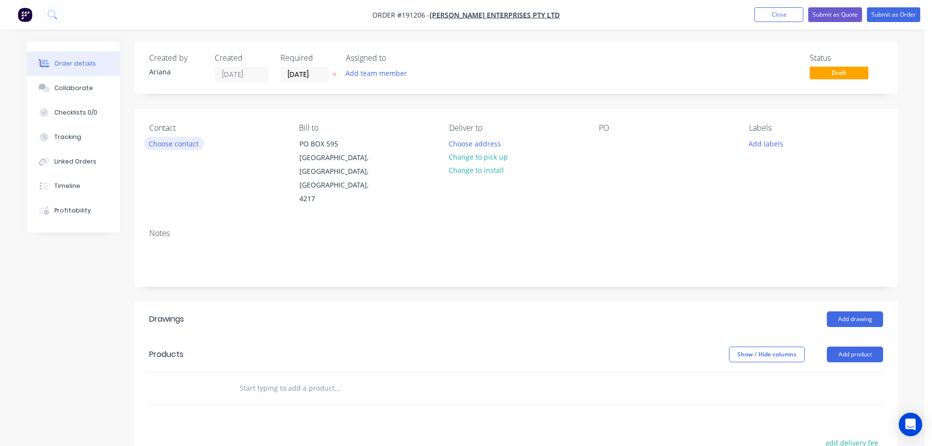
click at [172, 144] on button "Choose contact" at bounding box center [174, 143] width 60 height 13
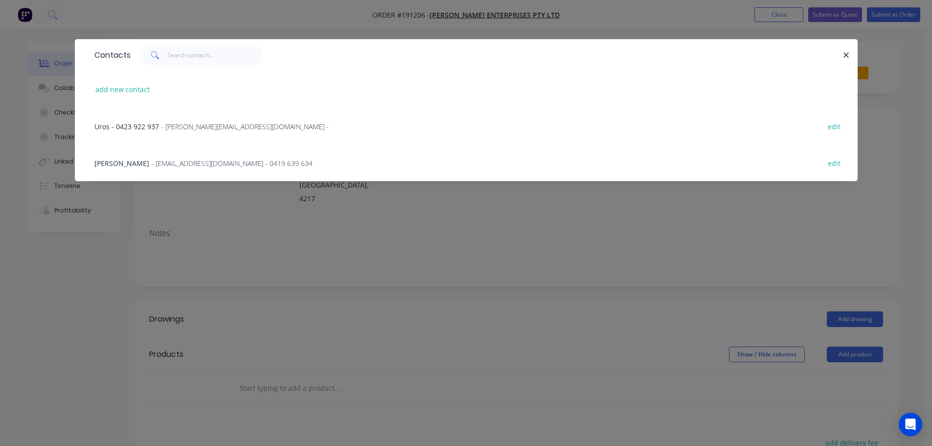
click at [206, 164] on span "- [EMAIL_ADDRESS][DOMAIN_NAME] - 0419 639 634" at bounding box center [231, 163] width 161 height 9
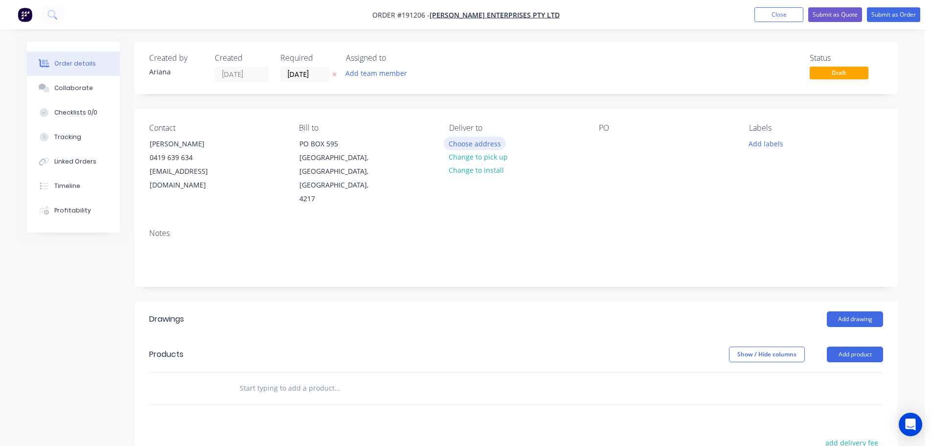
click at [488, 145] on button "Choose address" at bounding box center [475, 143] width 63 height 13
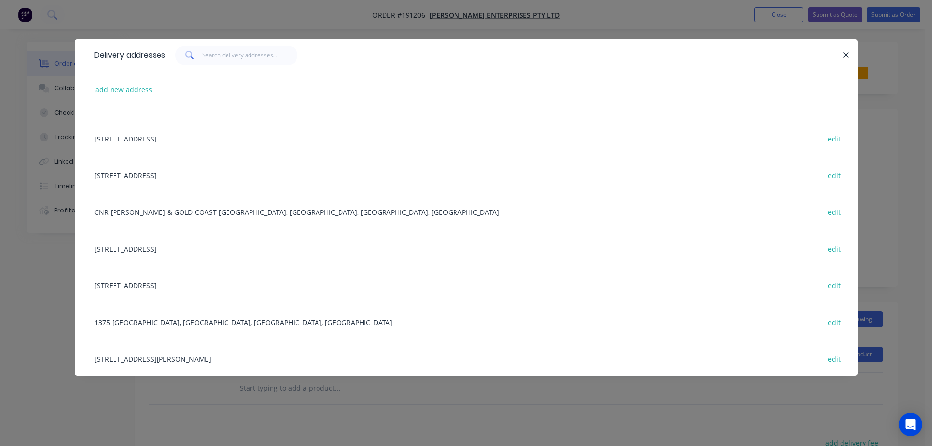
scroll to position [209, 0]
click at [106, 88] on button "add new address" at bounding box center [124, 89] width 67 height 13
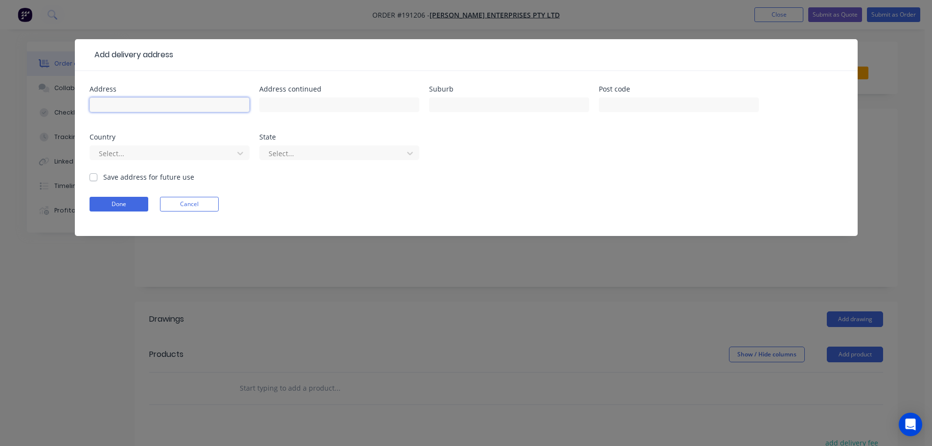
click at [147, 106] on input "text" at bounding box center [170, 104] width 160 height 15
type input "[STREET_ADDRESS]"
type input "[GEOGRAPHIC_DATA]"
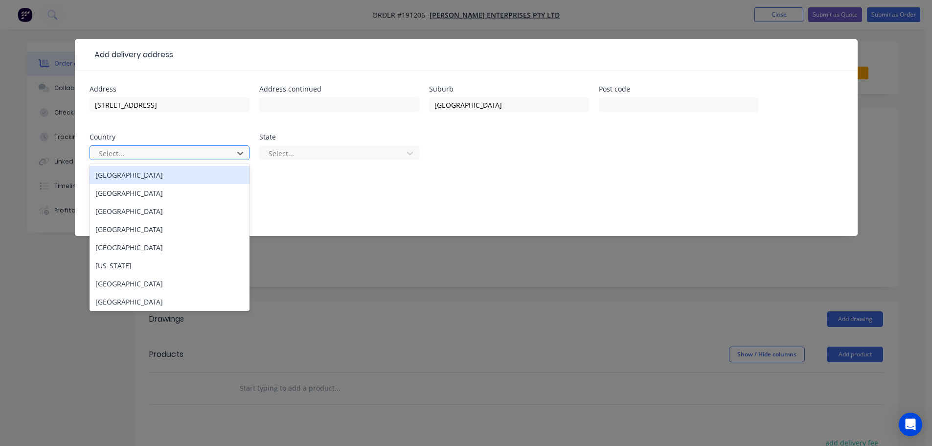
click at [184, 180] on div "[GEOGRAPHIC_DATA]" at bounding box center [170, 175] width 160 height 18
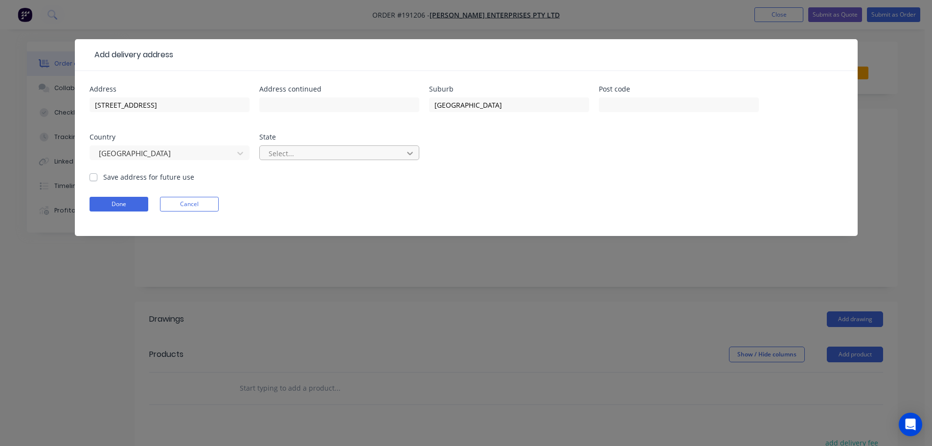
click at [413, 152] on icon at bounding box center [410, 153] width 10 height 10
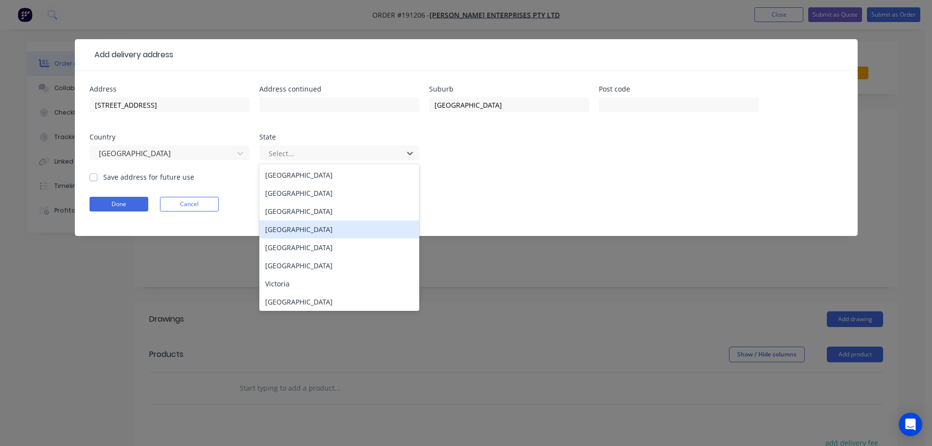
click at [312, 230] on div "[GEOGRAPHIC_DATA]" at bounding box center [339, 229] width 160 height 18
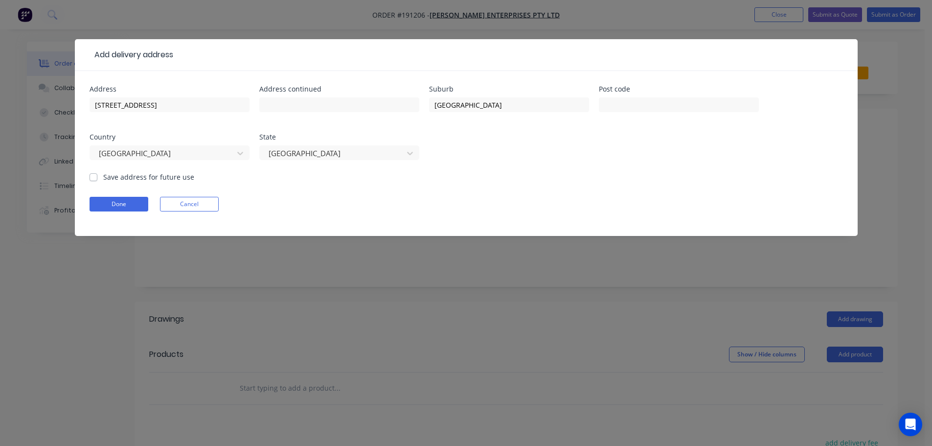
click at [457, 190] on form "Address [STREET_ADDRESS] Address continued Suburb [GEOGRAPHIC_DATA] Post code C…" at bounding box center [466, 161] width 753 height 150
click at [126, 204] on button "Done" at bounding box center [119, 204] width 59 height 15
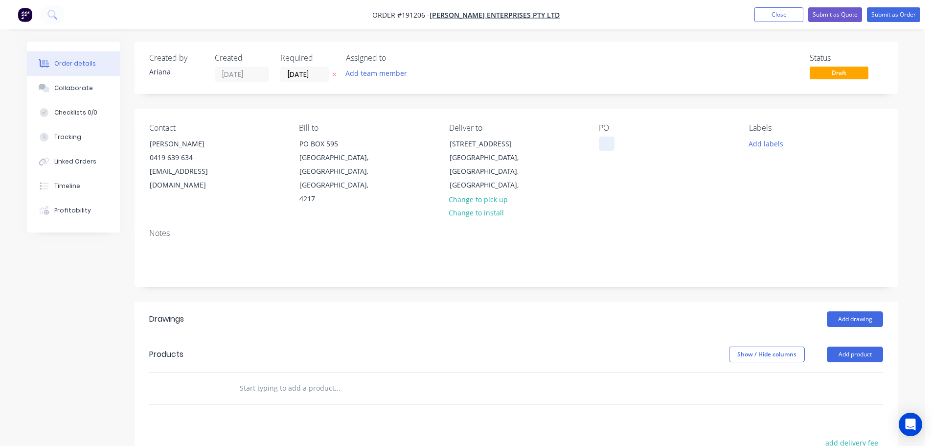
click at [606, 137] on div at bounding box center [607, 144] width 16 height 14
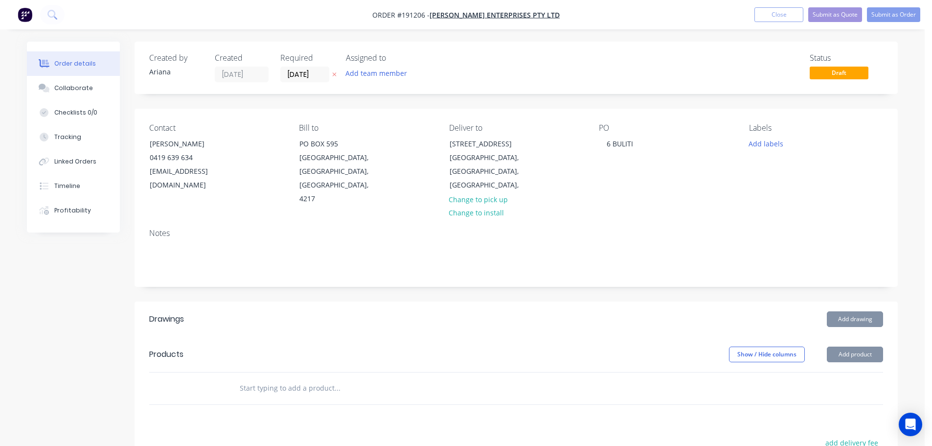
click at [677, 175] on div "PO 6 BULITI" at bounding box center [666, 164] width 134 height 83
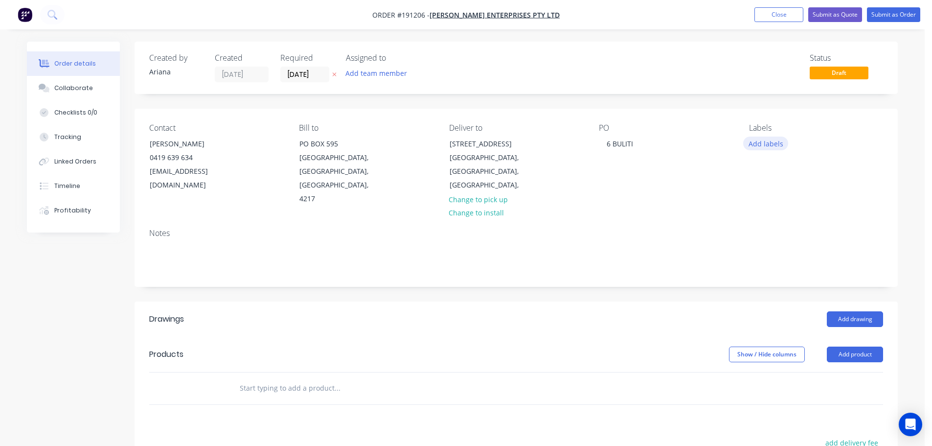
click at [777, 144] on button "Add labels" at bounding box center [765, 143] width 45 height 13
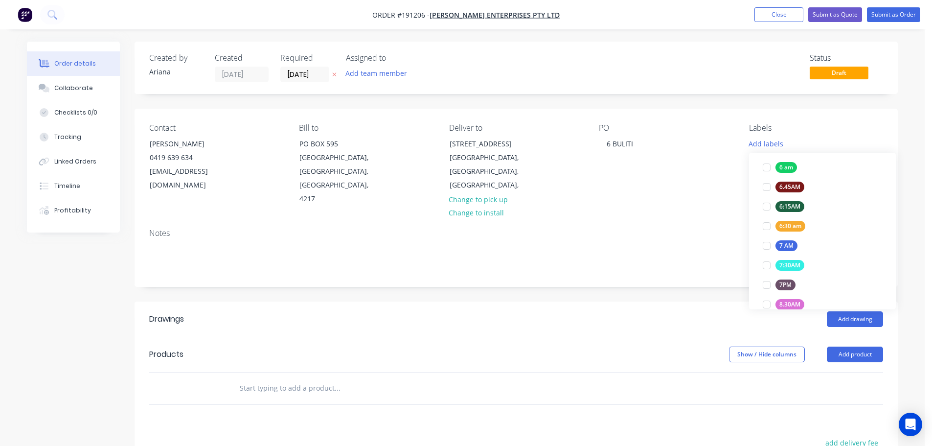
scroll to position [213, 0]
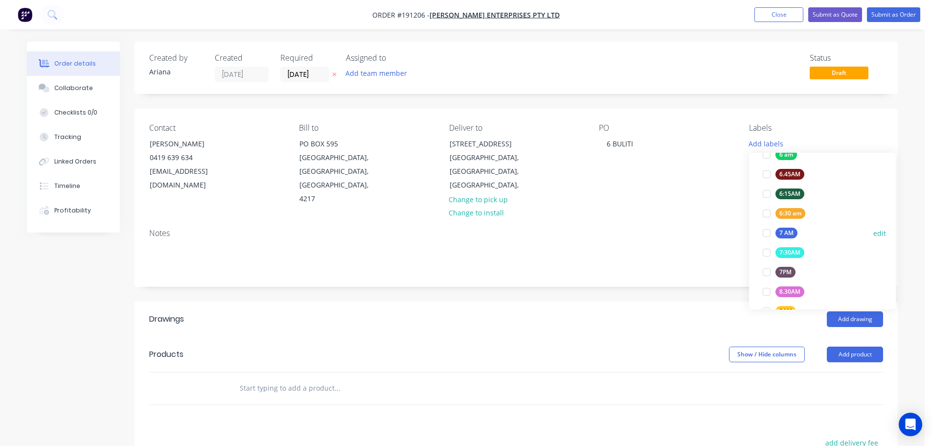
click at [765, 233] on div at bounding box center [767, 233] width 20 height 20
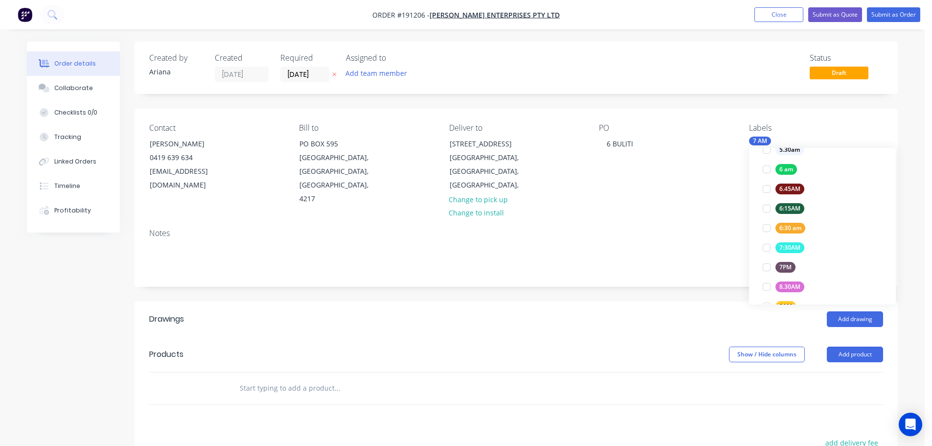
scroll to position [0, 0]
click at [698, 228] on div "Notes" at bounding box center [516, 232] width 734 height 9
click at [862, 346] on button "Add product" at bounding box center [855, 354] width 56 height 16
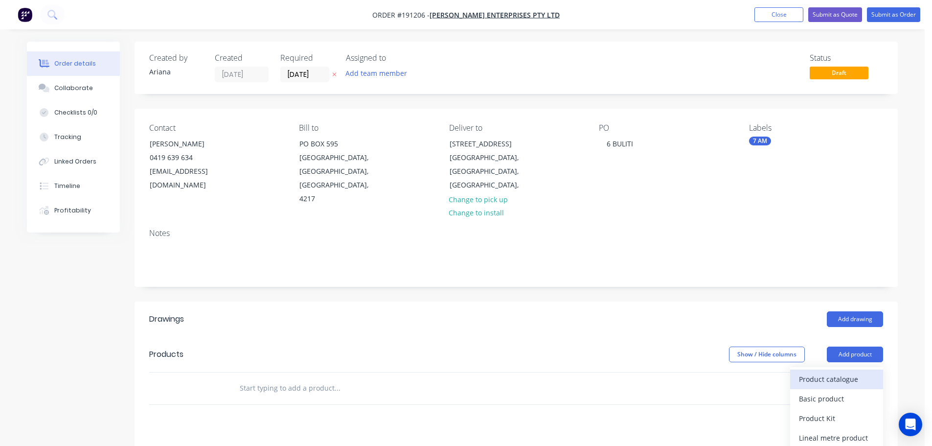
click at [842, 372] on div "Product catalogue" at bounding box center [836, 379] width 75 height 14
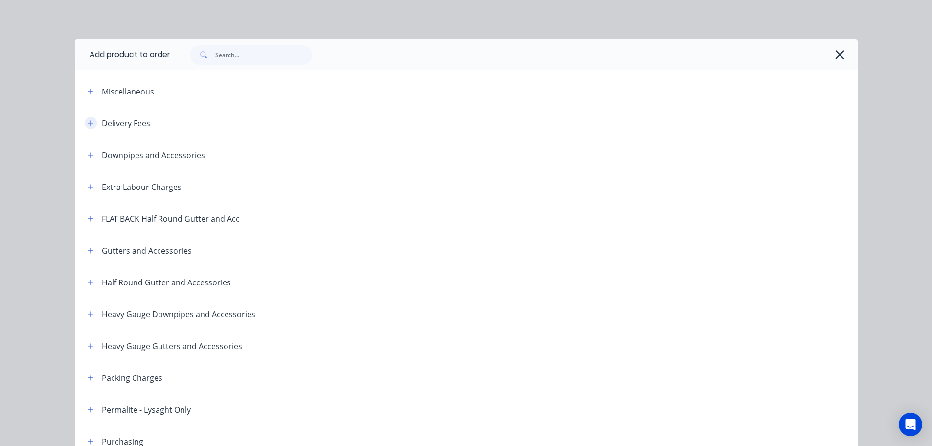
click at [88, 122] on icon "button" at bounding box center [91, 123] width 6 height 7
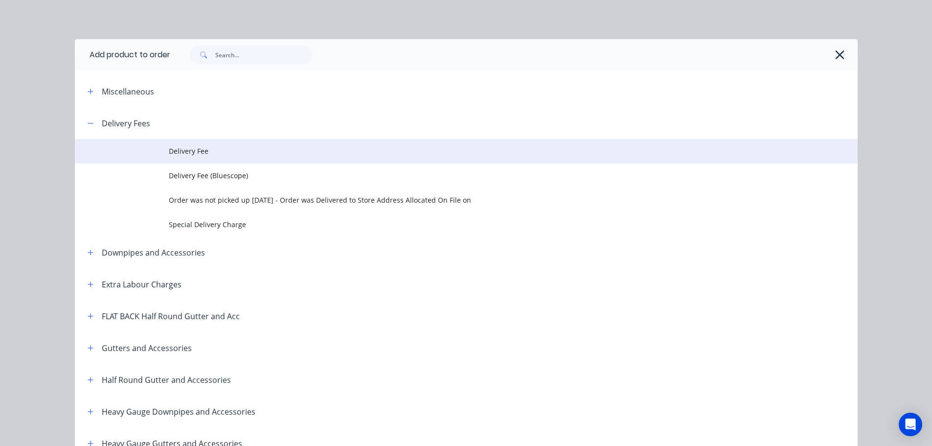
click at [194, 157] on td "Delivery Fee" at bounding box center [513, 151] width 689 height 24
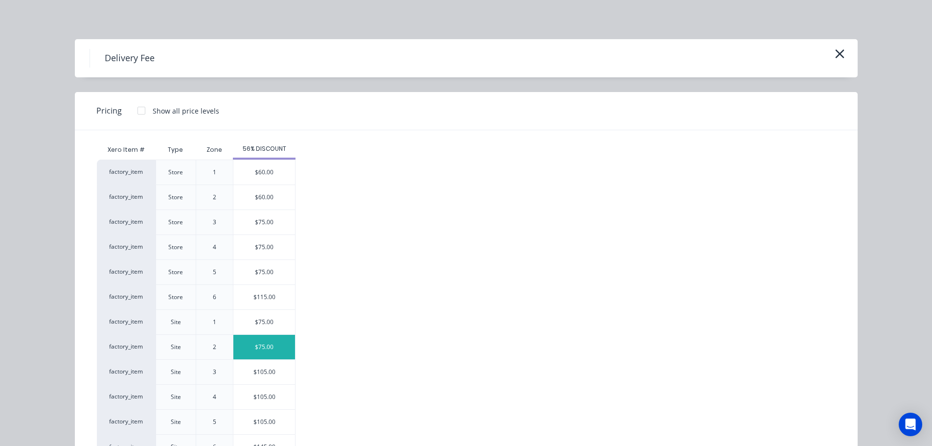
click at [243, 347] on div "$75.00" at bounding box center [264, 347] width 62 height 24
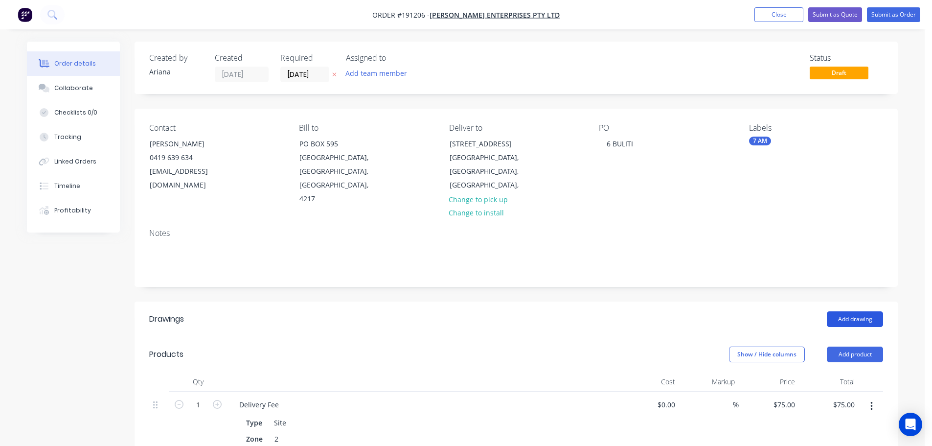
click at [858, 311] on button "Add drawing" at bounding box center [855, 319] width 56 height 16
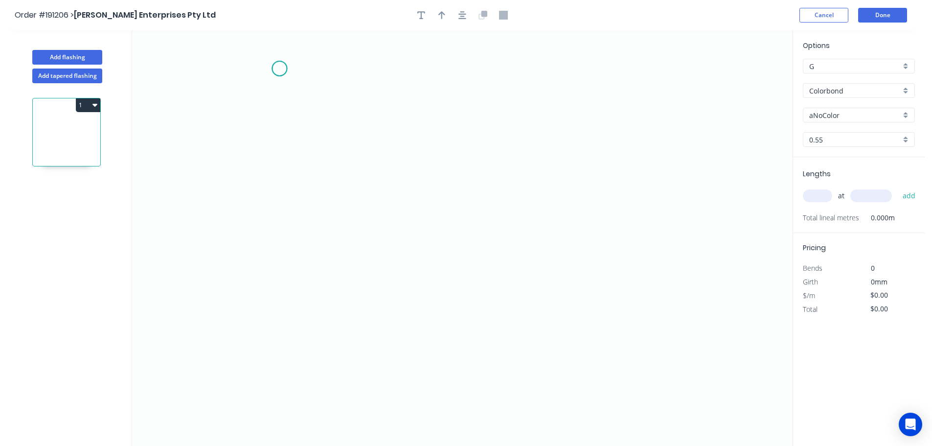
click at [279, 68] on icon "0" at bounding box center [462, 237] width 661 height 415
click at [244, 103] on icon "0" at bounding box center [462, 237] width 661 height 415
click at [246, 226] on icon "0 ?" at bounding box center [462, 237] width 661 height 415
click at [367, 256] on icon at bounding box center [306, 241] width 124 height 31
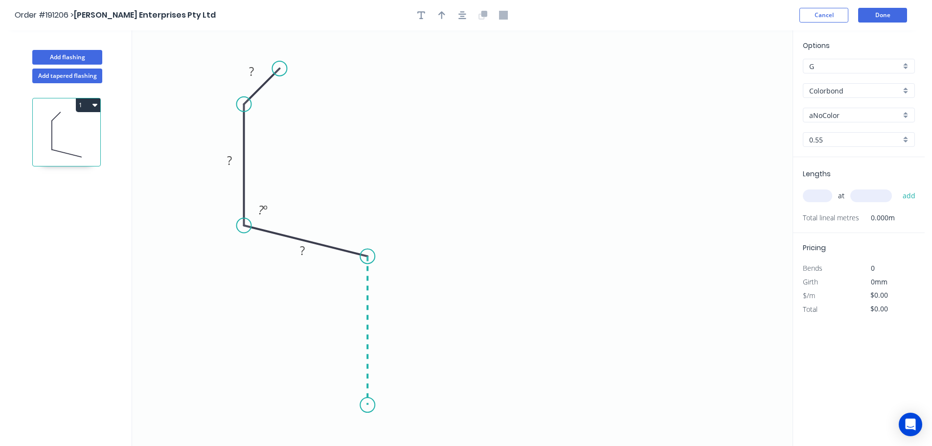
click at [369, 405] on icon "0 ? ? ? ? º" at bounding box center [462, 237] width 661 height 415
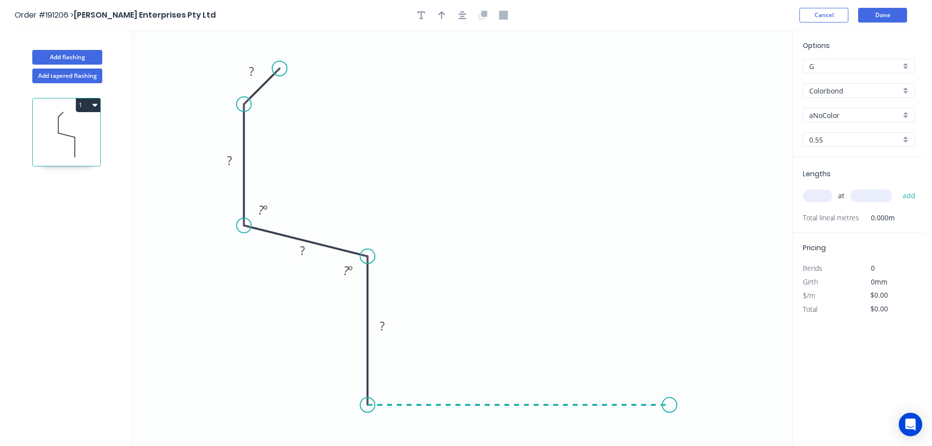
click at [670, 400] on icon "0 ? ? ? ? ? º ? º" at bounding box center [462, 237] width 661 height 415
click at [702, 435] on icon "0 ? ? ? ? ? ? º ? º" at bounding box center [462, 237] width 661 height 415
click at [702, 435] on circle at bounding box center [701, 437] width 15 height 15
click at [251, 70] on tspan "?" at bounding box center [251, 71] width 5 height 16
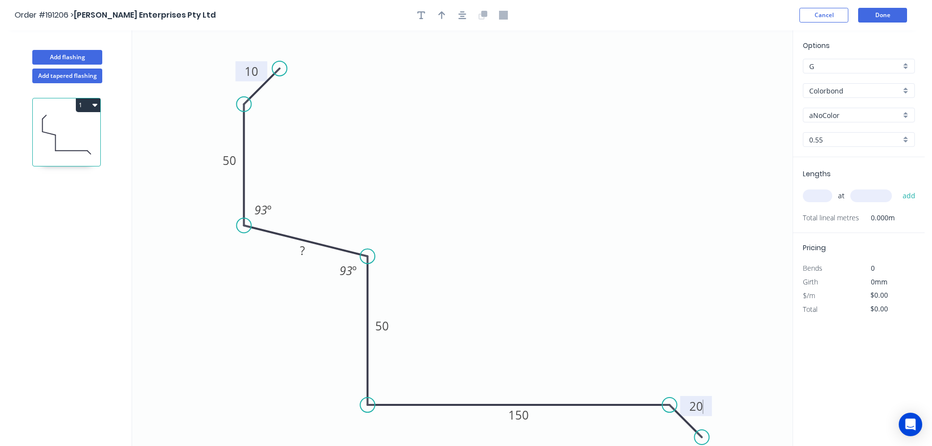
click at [456, 111] on icon "0 10 50 ? 50 150 20 93 º 93 º" at bounding box center [462, 237] width 661 height 415
click at [444, 14] on icon "button" at bounding box center [441, 15] width 7 height 8
drag, startPoint x: 744, startPoint y: 76, endPoint x: 493, endPoint y: 180, distance: 271.4
click at [493, 180] on icon at bounding box center [492, 168] width 9 height 31
click at [904, 114] on div "aNoColor" at bounding box center [859, 115] width 112 height 15
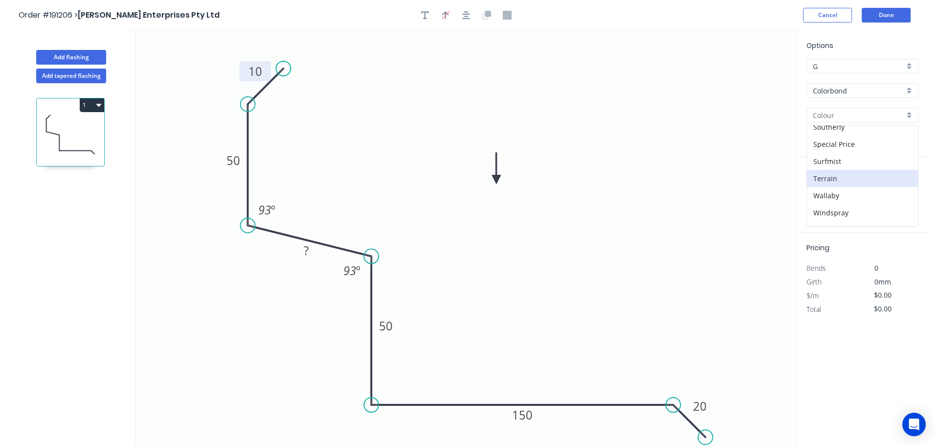
scroll to position [379, 0]
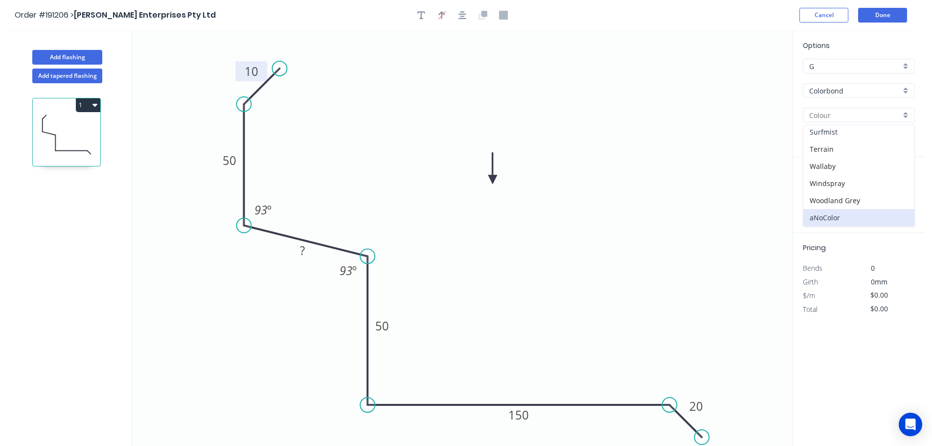
click at [865, 134] on div "Surfmist" at bounding box center [858, 131] width 111 height 17
type input "Surfmist"
click at [818, 197] on input "text" at bounding box center [817, 195] width 29 height 13
type input "1"
type input "4600"
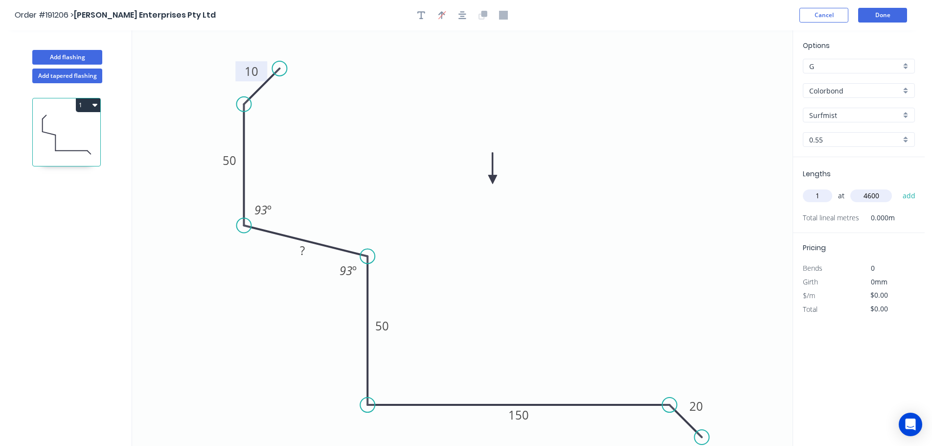
click at [898, 187] on button "add" at bounding box center [909, 195] width 23 height 17
click at [72, 55] on button "Add flashing" at bounding box center [67, 57] width 70 height 15
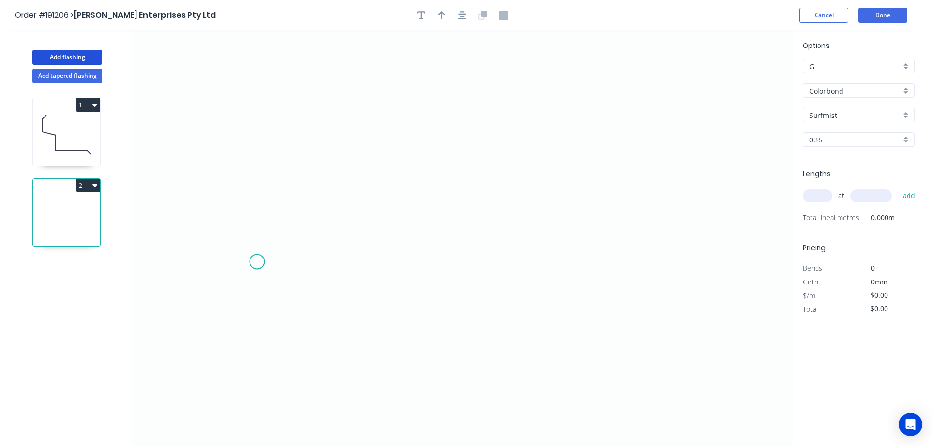
click at [257, 262] on icon "0" at bounding box center [462, 237] width 661 height 415
click at [293, 223] on icon "0" at bounding box center [462, 237] width 661 height 415
click at [671, 224] on icon "0 ?" at bounding box center [462, 237] width 661 height 415
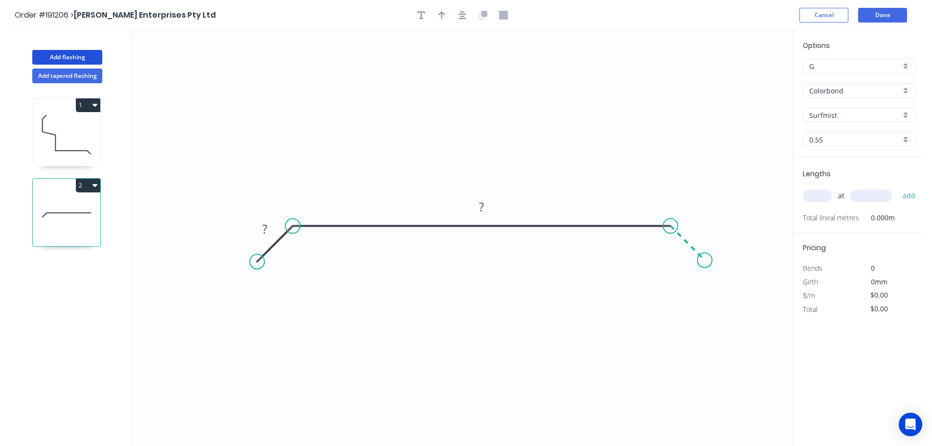
click at [705, 258] on icon "0 ? ?" at bounding box center [462, 237] width 661 height 415
click at [705, 258] on circle at bounding box center [704, 259] width 15 height 15
click at [267, 227] on rect at bounding box center [265, 230] width 20 height 14
click at [416, 128] on icon "0 20 180 20" at bounding box center [462, 237] width 661 height 415
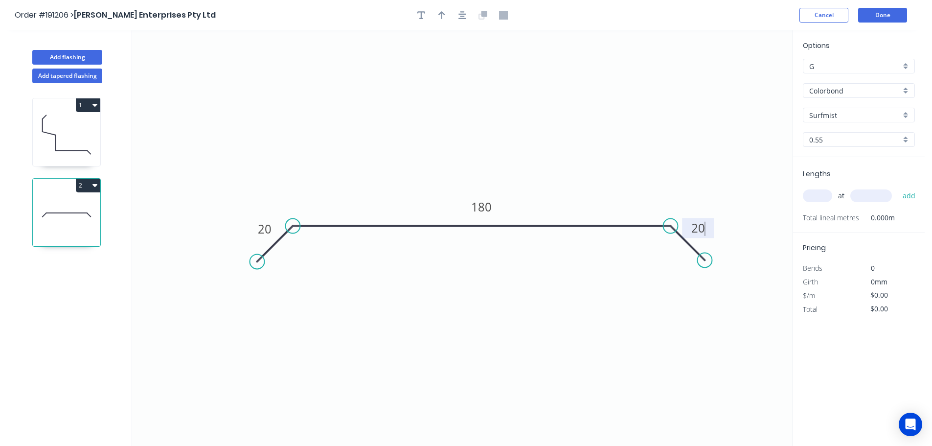
type input "$10.31"
click at [441, 13] on icon "button" at bounding box center [441, 15] width 7 height 8
drag, startPoint x: 742, startPoint y: 77, endPoint x: 476, endPoint y: 146, distance: 275.6
click at [476, 146] on icon at bounding box center [475, 134] width 9 height 31
click at [825, 195] on input "text" at bounding box center [817, 195] width 29 height 13
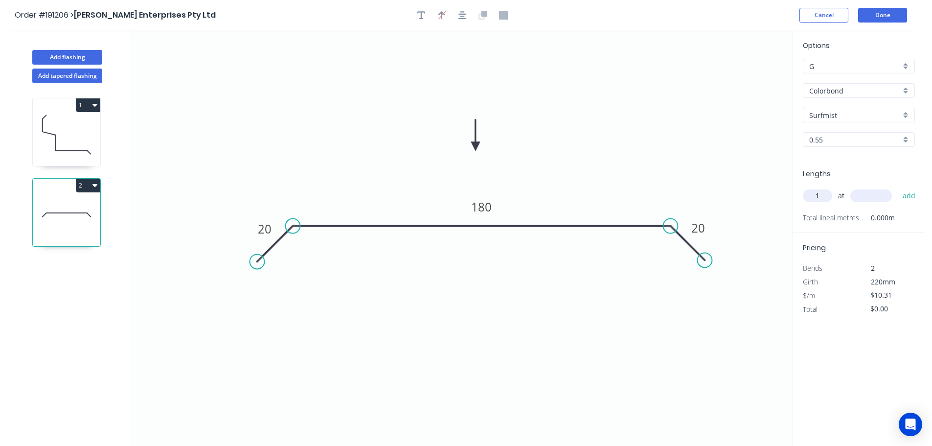
type input "1"
type input "2800"
click at [898, 187] on button "add" at bounding box center [909, 195] width 23 height 17
type input "$28.87"
click at [76, 55] on button "Add flashing" at bounding box center [67, 57] width 70 height 15
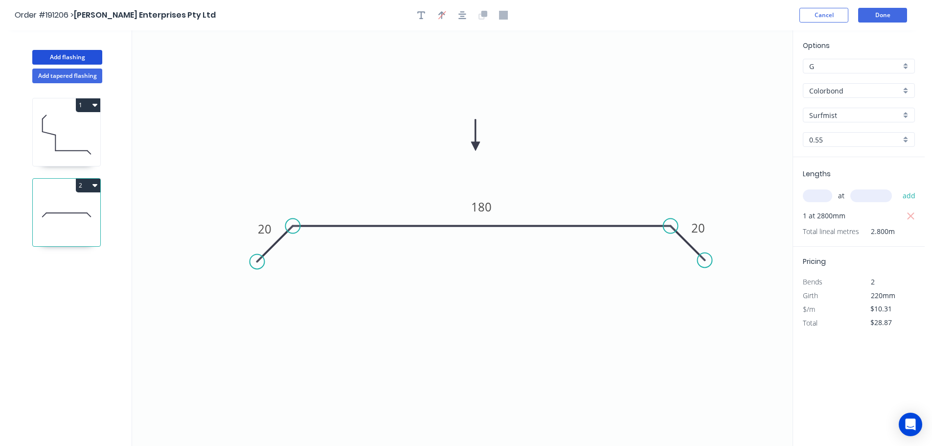
type input "$0.00"
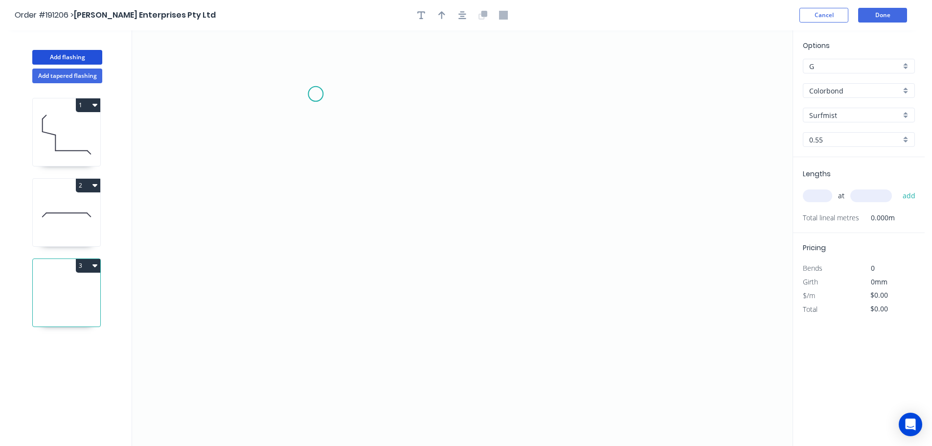
click at [316, 94] on icon "0" at bounding box center [462, 237] width 661 height 415
click at [316, 294] on icon "0" at bounding box center [462, 237] width 661 height 415
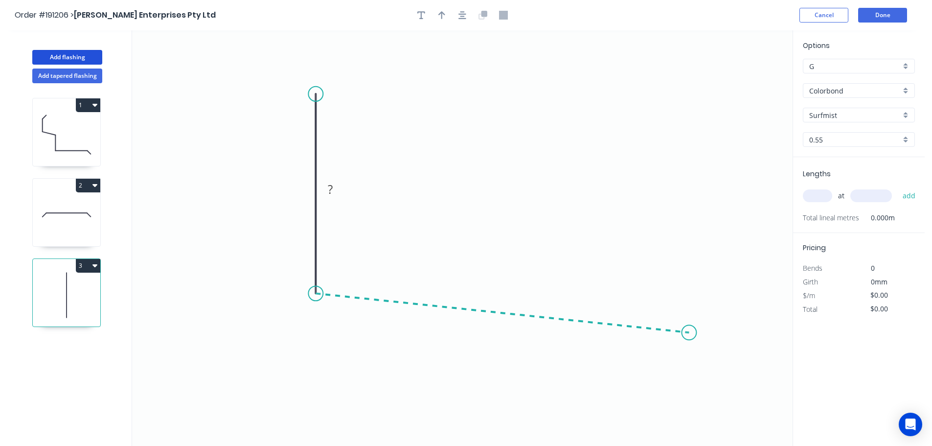
click at [689, 333] on icon "0 ?" at bounding box center [462, 237] width 661 height 415
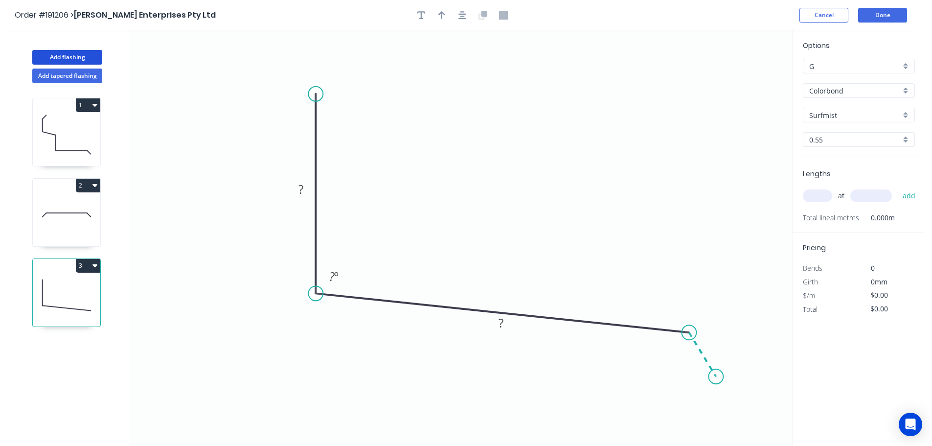
click at [716, 377] on icon "0 ? ? ? º" at bounding box center [462, 237] width 661 height 415
click at [716, 377] on circle at bounding box center [715, 376] width 15 height 15
click at [688, 380] on div "Hide angle" at bounding box center [725, 383] width 98 height 20
click at [304, 189] on rect at bounding box center [301, 190] width 20 height 14
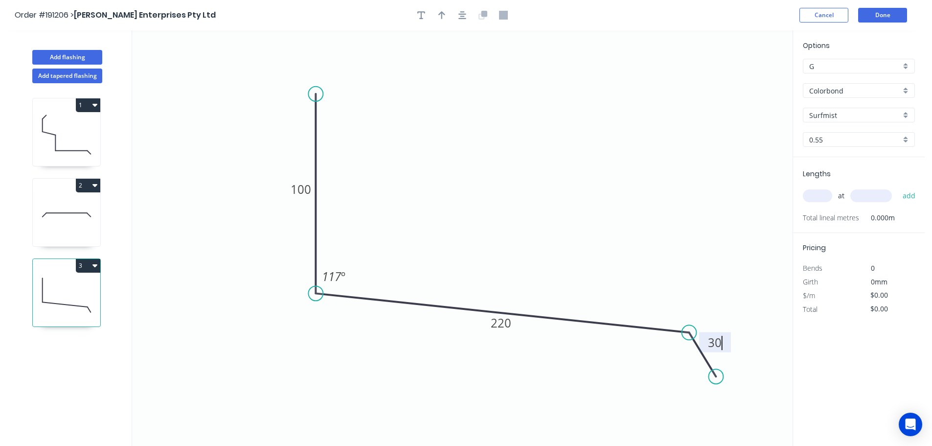
click at [504, 151] on icon "0 100 220 30 117 º" at bounding box center [462, 237] width 661 height 415
type input "$12.34"
click at [438, 11] on icon "button" at bounding box center [441, 15] width 7 height 9
drag, startPoint x: 744, startPoint y: 77, endPoint x: 493, endPoint y: 167, distance: 267.0
click at [493, 167] on icon at bounding box center [492, 155] width 9 height 31
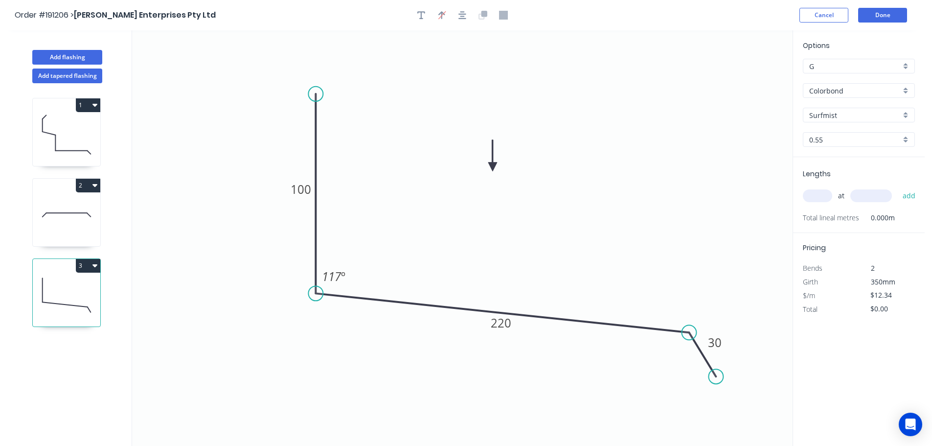
click at [818, 193] on input "text" at bounding box center [817, 195] width 29 height 13
type input "1"
type input "1800"
click at [898, 187] on button "add" at bounding box center [909, 195] width 23 height 17
type input "$22.21"
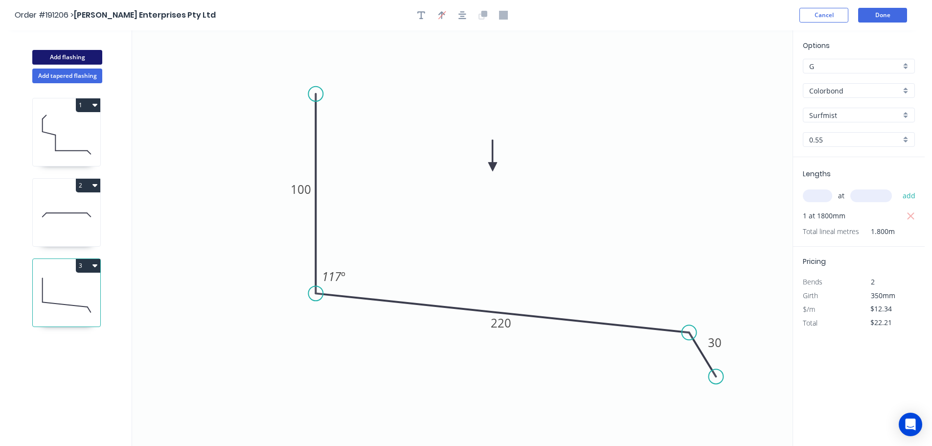
click at [79, 57] on button "Add flashing" at bounding box center [67, 57] width 70 height 15
type input "$0.00"
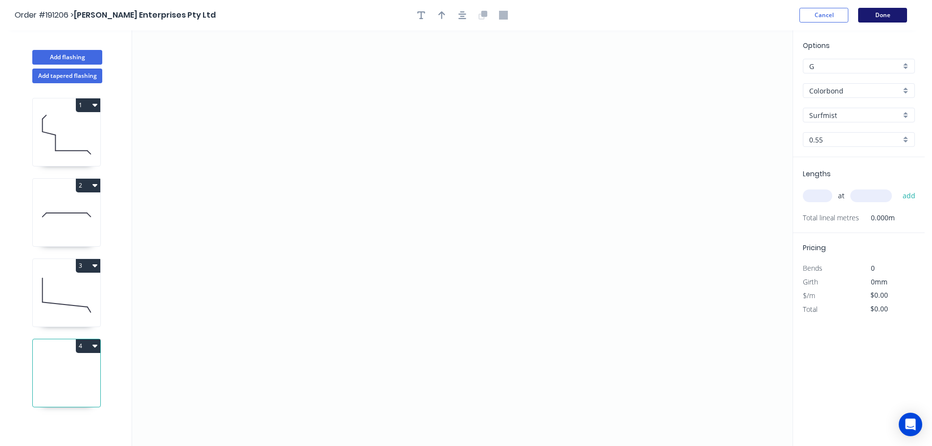
click at [880, 18] on button "Done" at bounding box center [882, 15] width 49 height 15
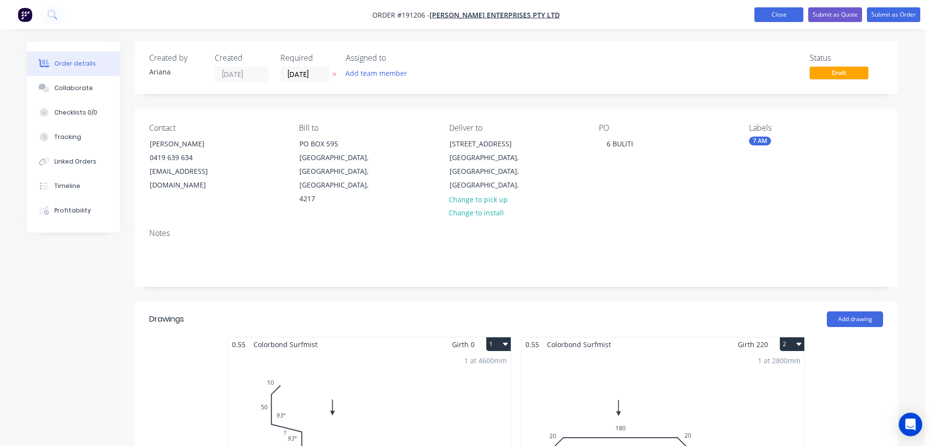
click at [778, 19] on button "Close" at bounding box center [778, 14] width 49 height 15
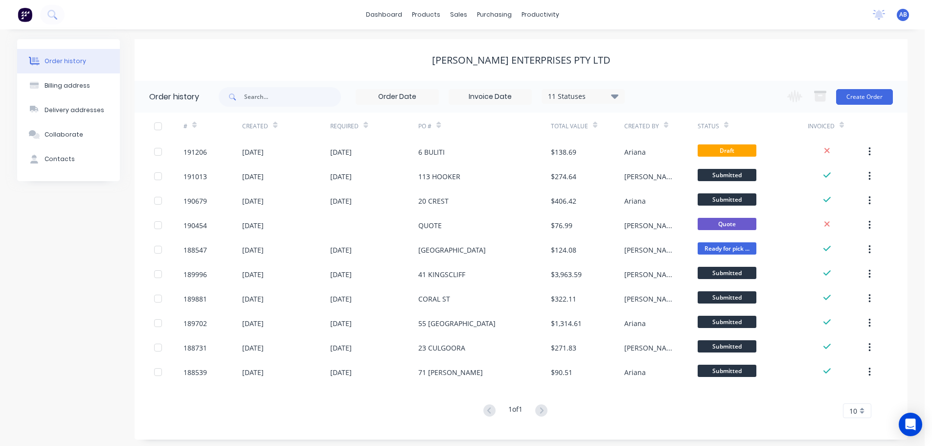
click at [902, 12] on span "AB" at bounding box center [903, 14] width 8 height 9
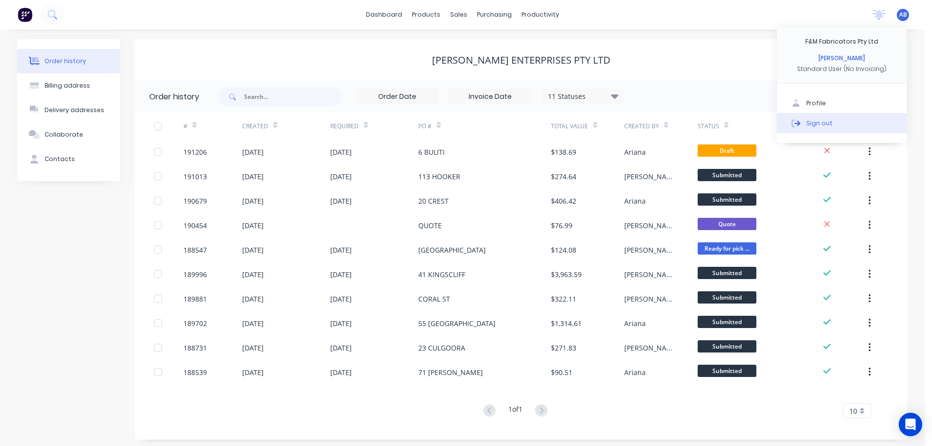
click at [835, 124] on button "Sign out" at bounding box center [842, 123] width 130 height 20
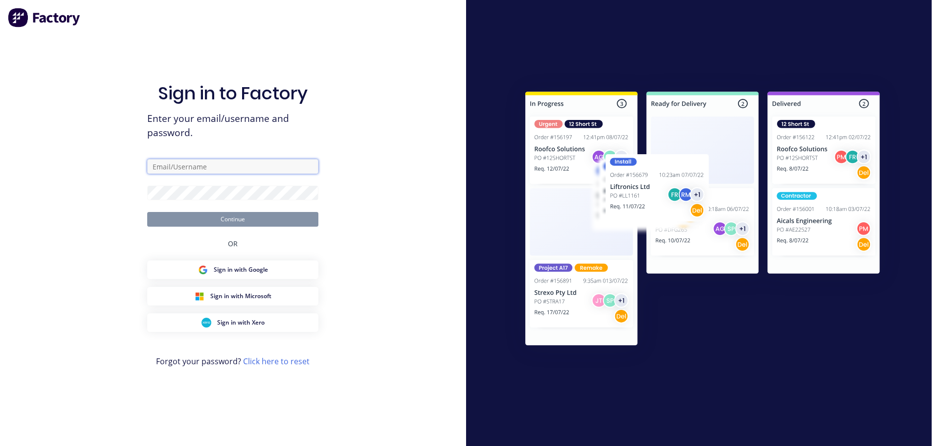
type input "[PERSON_NAME][EMAIL_ADDRESS][DOMAIN_NAME]"
